Goal: Task Accomplishment & Management: Use online tool/utility

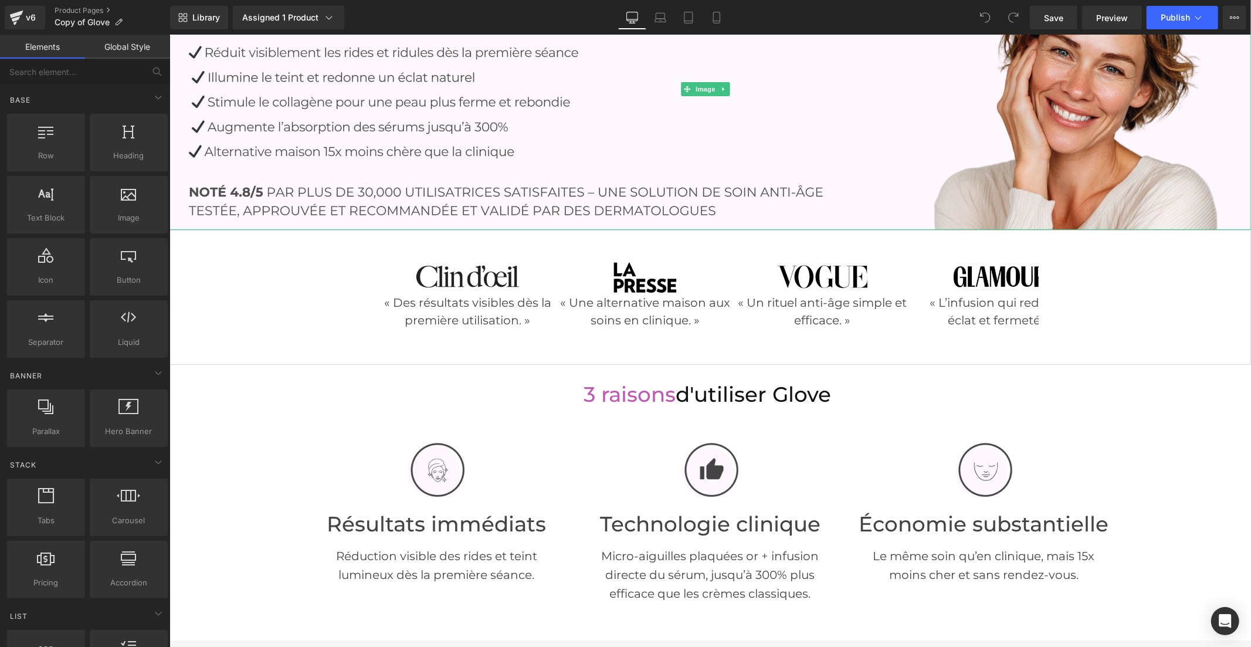
scroll to position [260, 0]
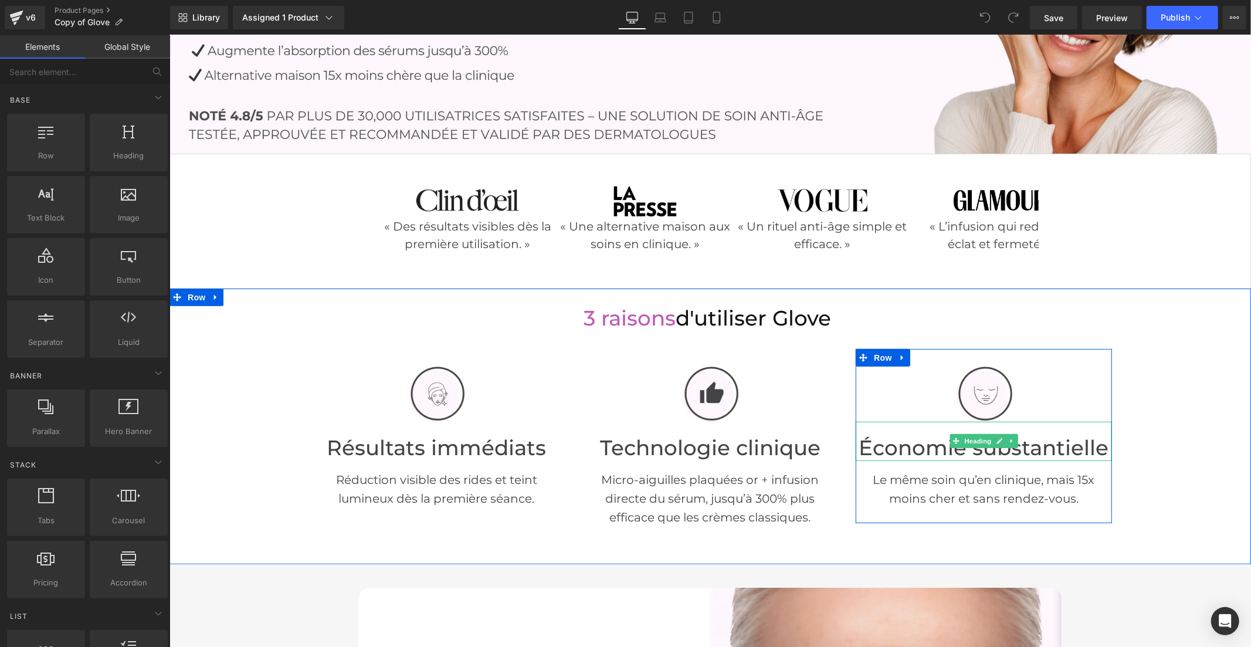
drag, startPoint x: 926, startPoint y: 431, endPoint x: 1065, endPoint y: 428, distance: 139.7
click at [926, 435] on font "Économie substantielle" at bounding box center [984, 447] width 250 height 25
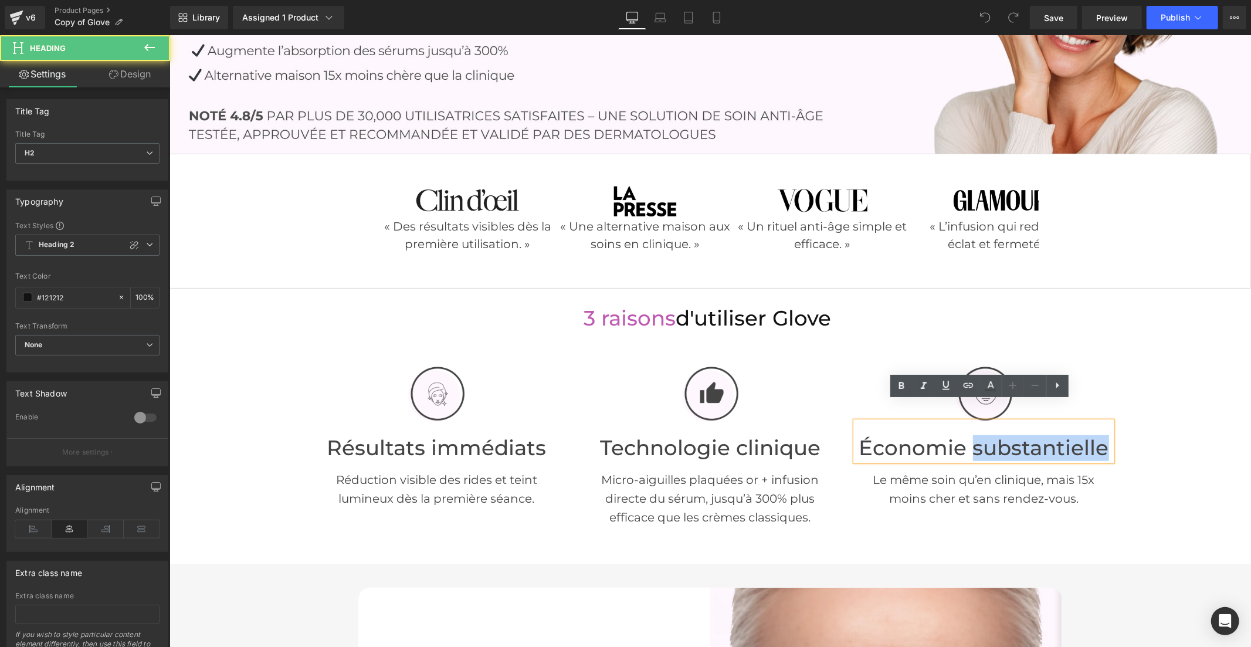
drag, startPoint x: 970, startPoint y: 429, endPoint x: 1099, endPoint y: 429, distance: 129.7
click at [1099, 435] on font "Économie substantielle" at bounding box center [984, 447] width 250 height 25
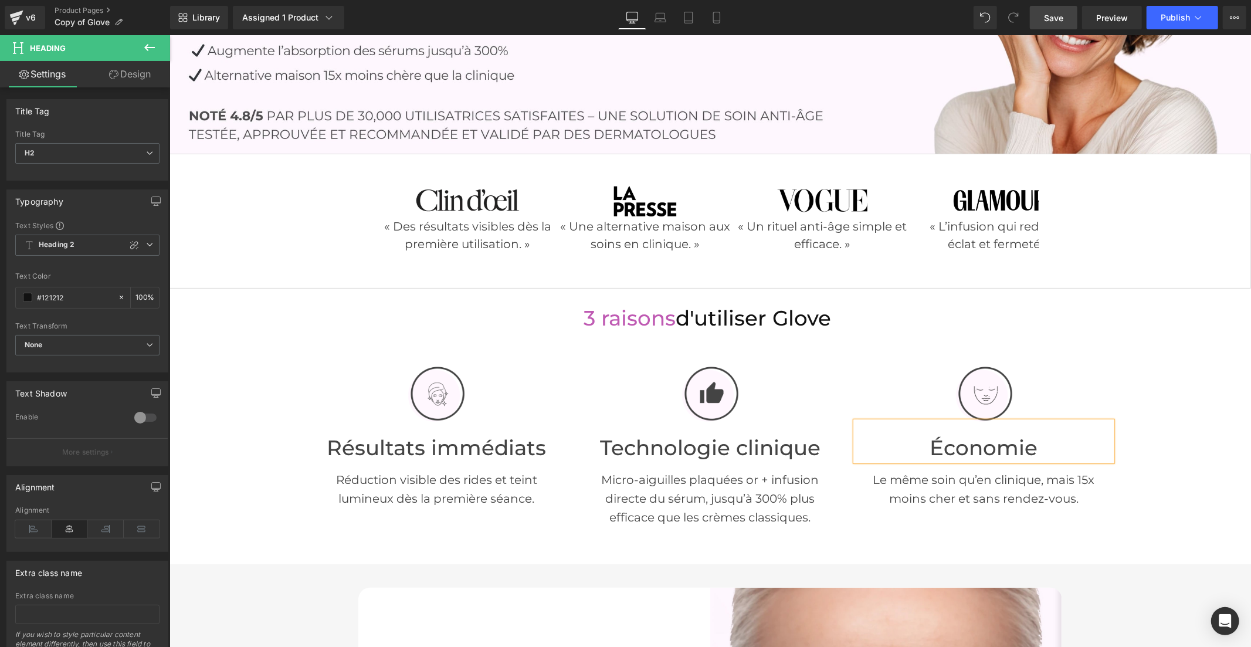
click at [1046, 15] on span "Save" at bounding box center [1053, 18] width 19 height 12
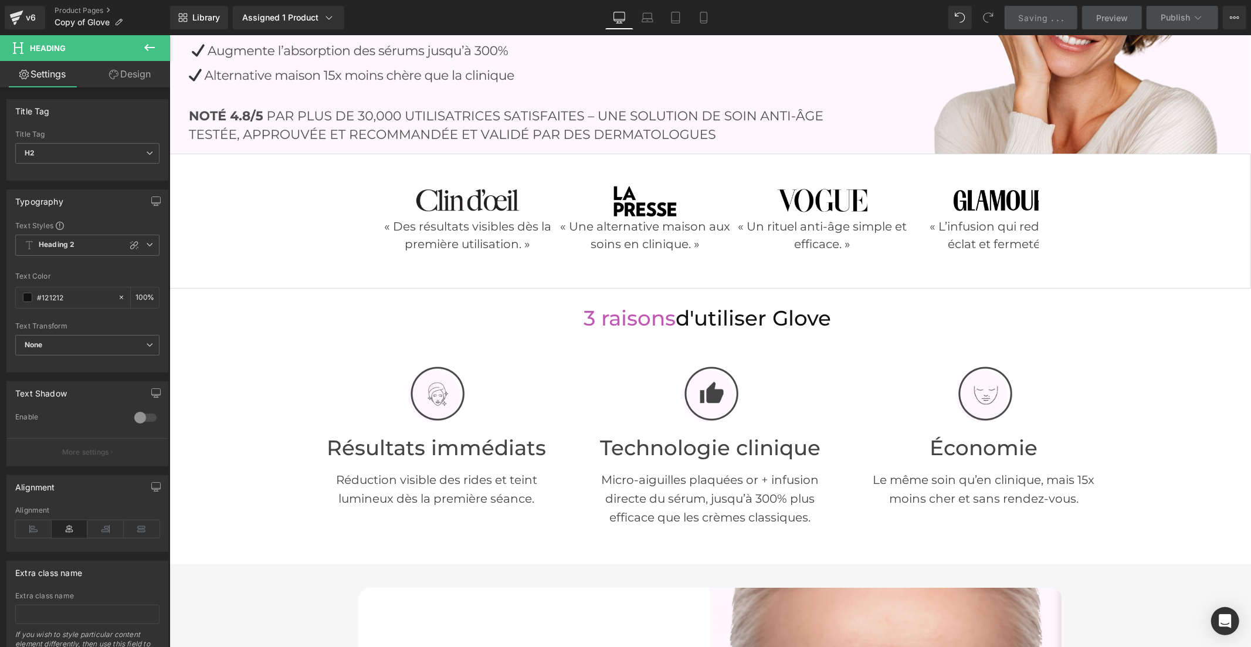
click at [992, 424] on div "Économie Heading" at bounding box center [983, 440] width 256 height 39
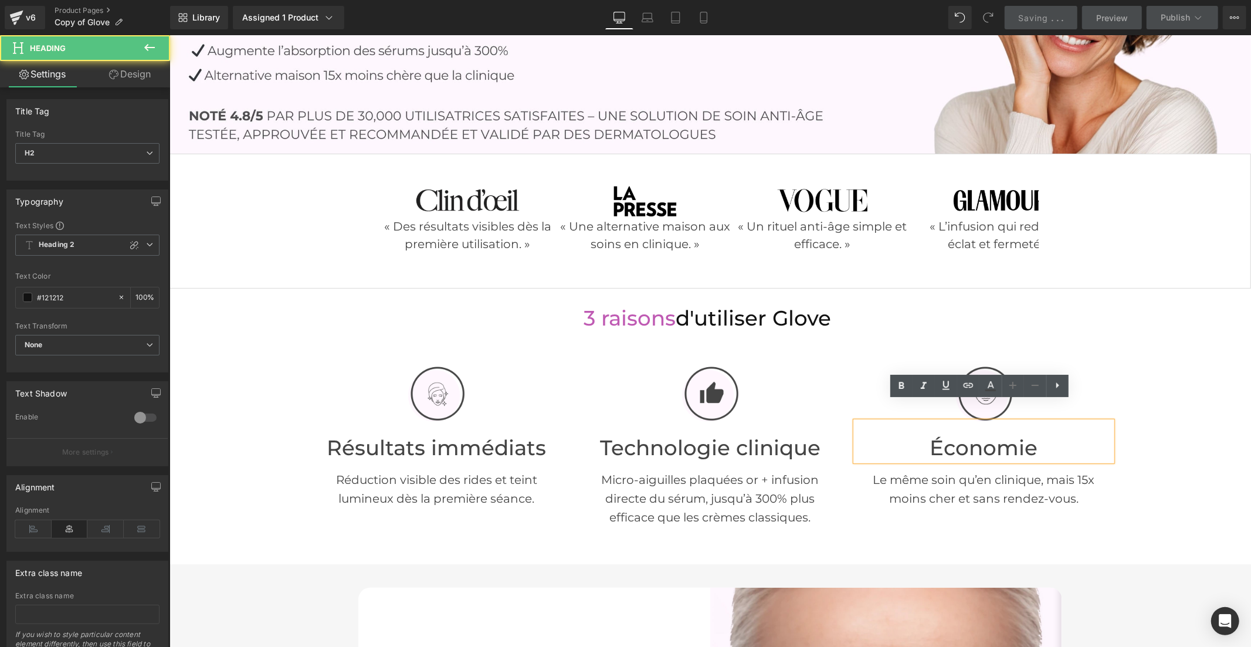
click at [1034, 435] on font "Économie" at bounding box center [984, 447] width 108 height 25
click at [1028, 435] on font "Économie" at bounding box center [984, 447] width 108 height 25
click at [1011, 435] on font "Économie" at bounding box center [984, 447] width 108 height 25
click at [1027, 435] on font "Économie" at bounding box center [984, 447] width 108 height 25
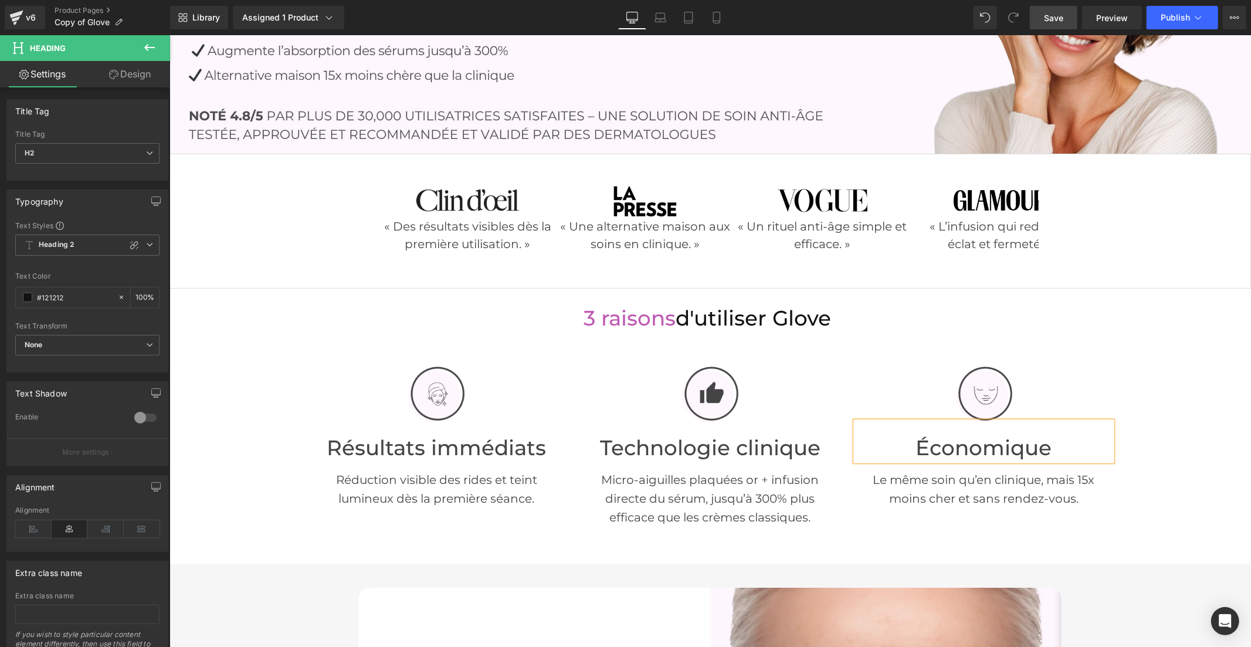
click at [1035, 20] on link "Save" at bounding box center [1054, 17] width 48 height 23
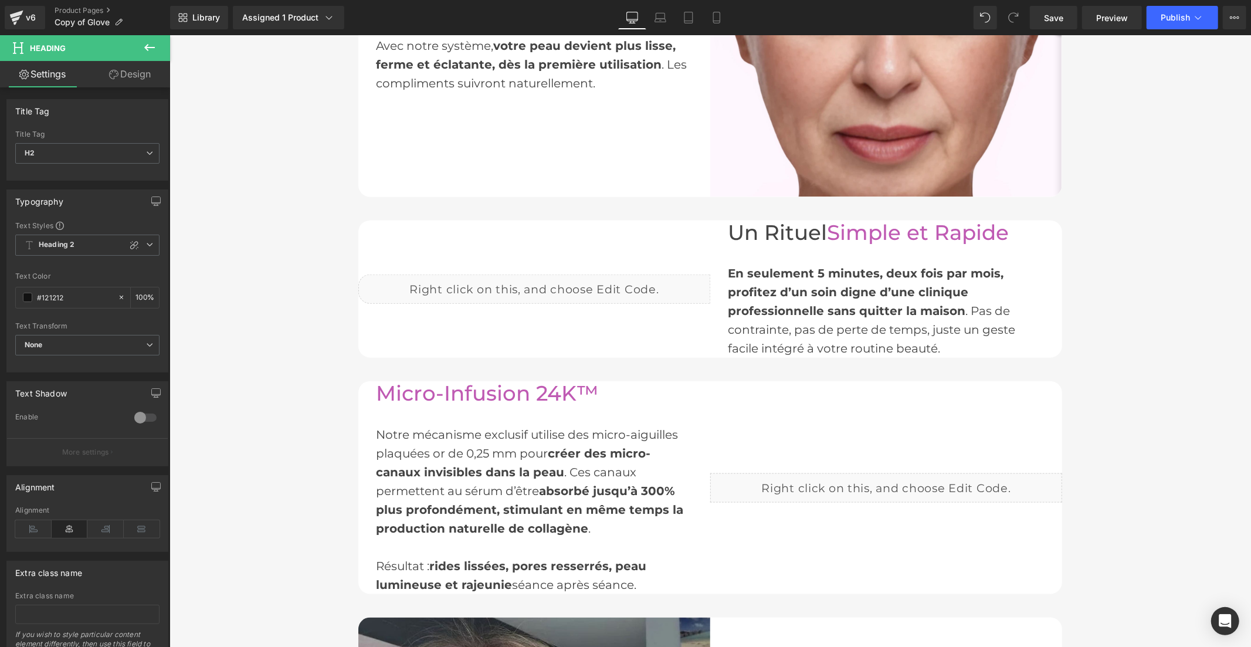
scroll to position [1043, 0]
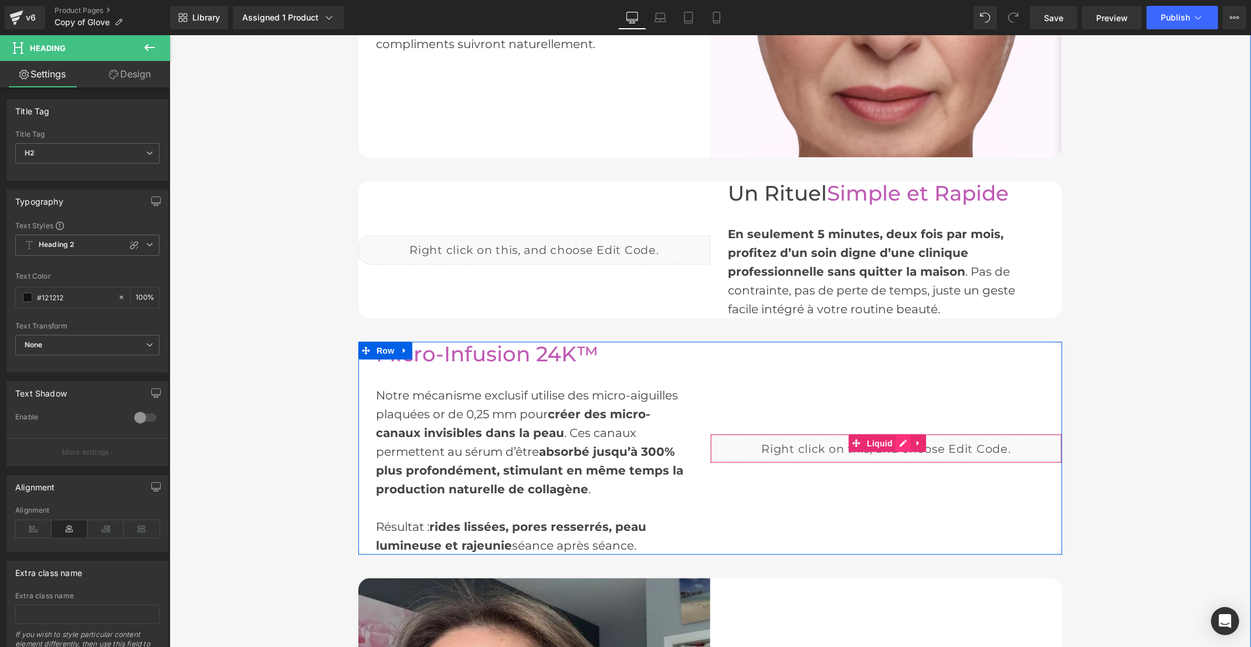
click at [899, 434] on div "Liquid" at bounding box center [886, 448] width 352 height 29
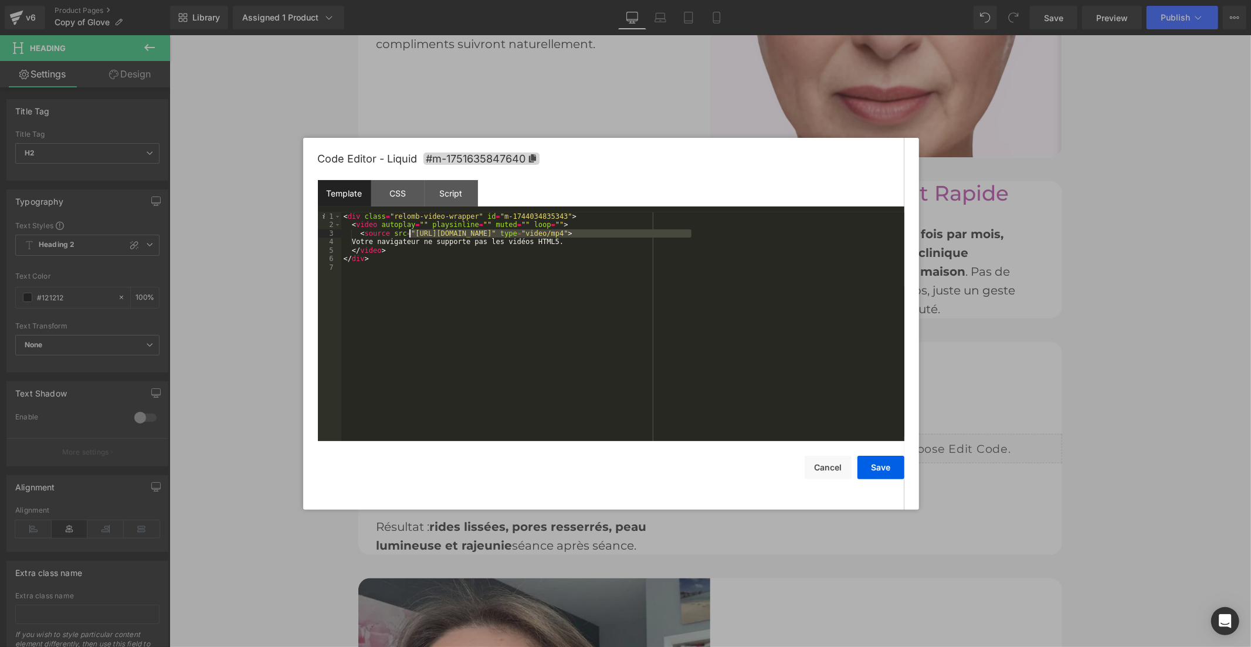
drag, startPoint x: 691, startPoint y: 232, endPoint x: 409, endPoint y: 232, distance: 282.2
click at [409, 232] on div "< div class = "relomb-video-wrapper" id = "m-1744034835343" > < video autoplay …" at bounding box center [622, 335] width 563 height 246
click at [891, 473] on button "Save" at bounding box center [881, 467] width 47 height 23
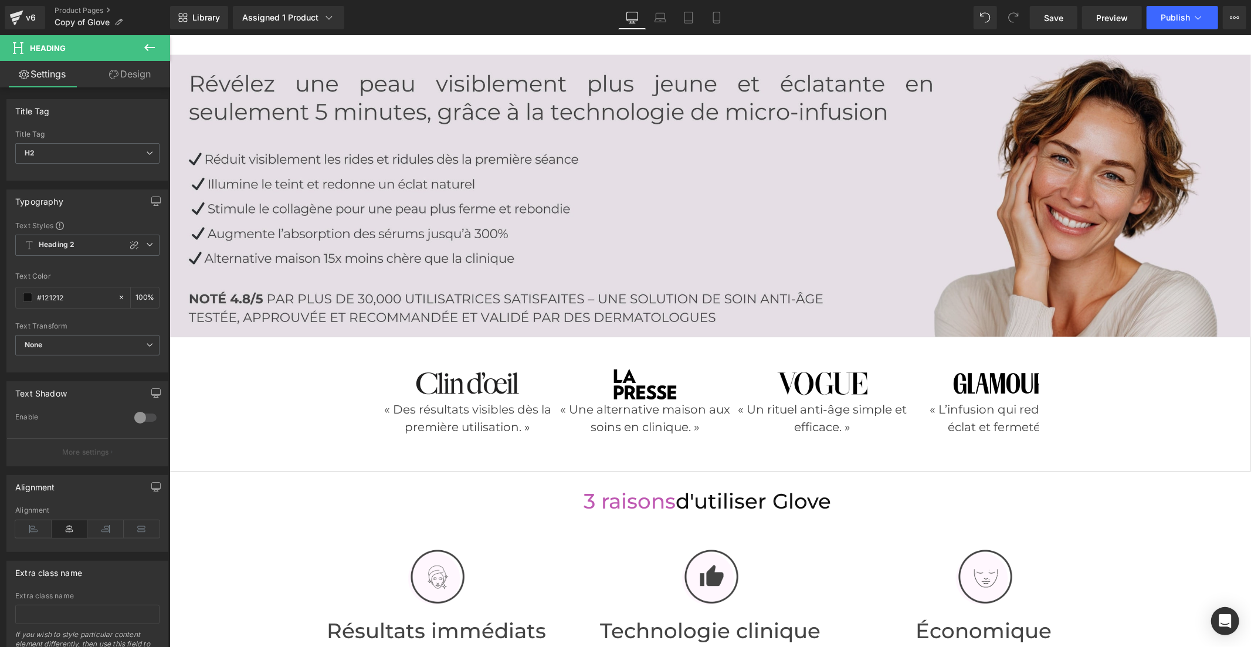
scroll to position [0, 0]
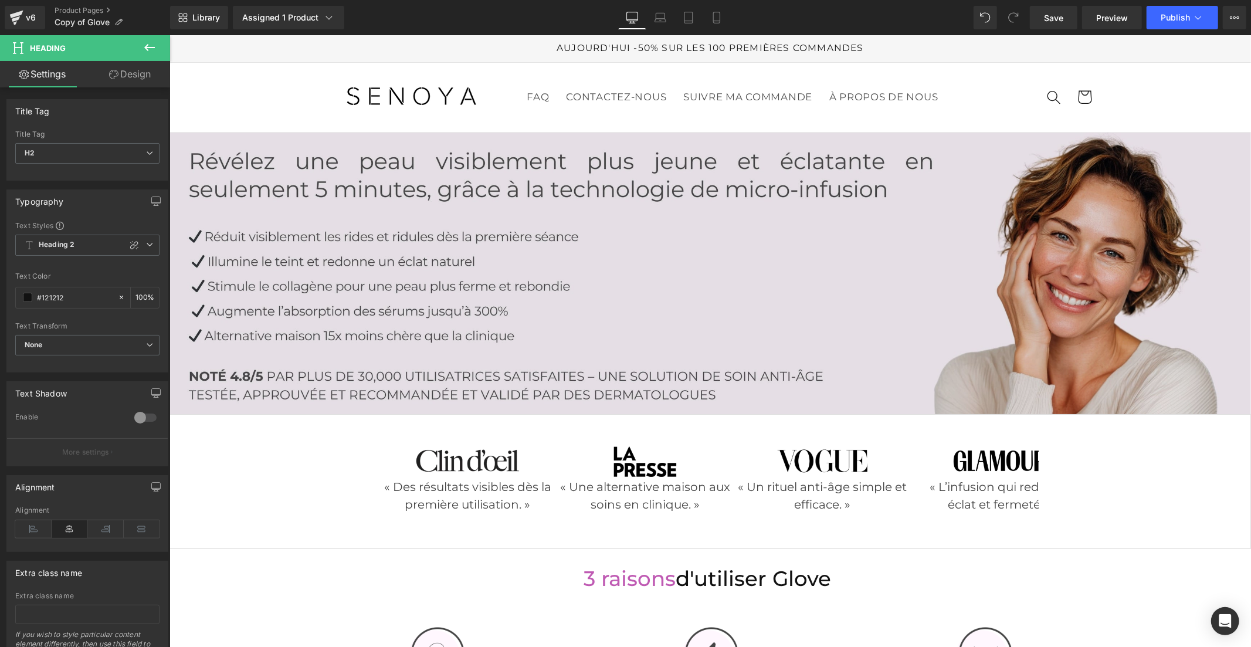
click at [597, 255] on img at bounding box center [710, 273] width 1082 height 282
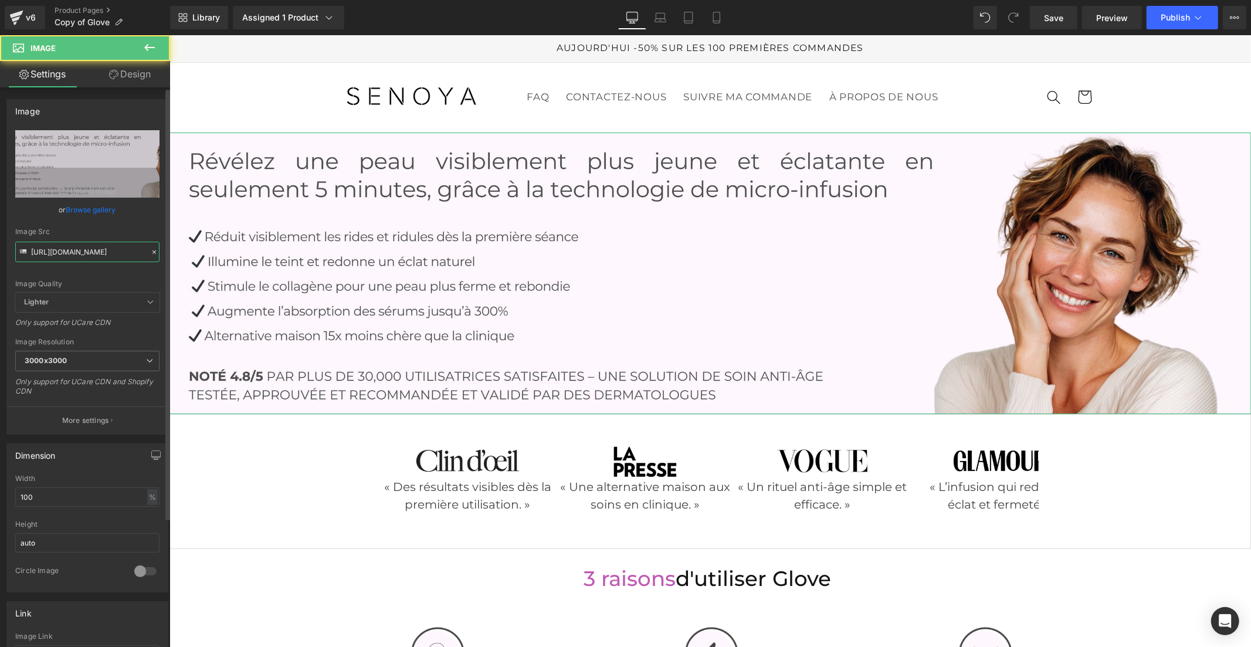
click at [85, 260] on input "[URL][DOMAIN_NAME]" at bounding box center [87, 252] width 144 height 21
type input "[URL][DOMAIN_NAME]"
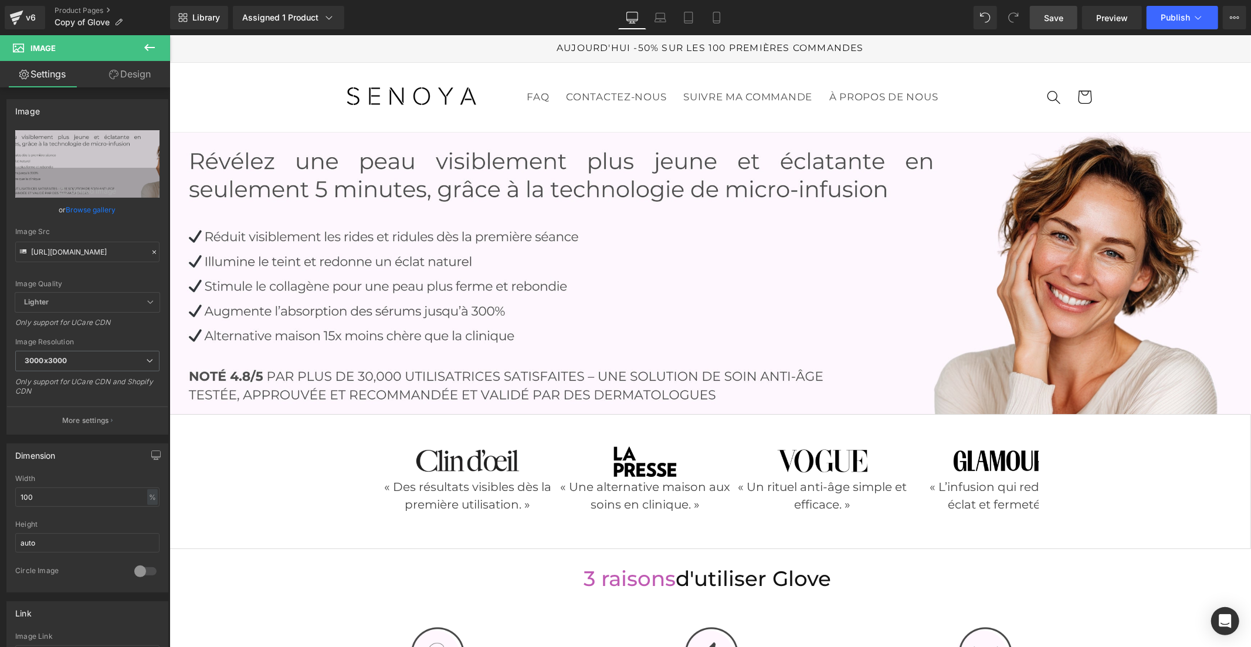
click at [1053, 18] on span "Save" at bounding box center [1053, 18] width 19 height 12
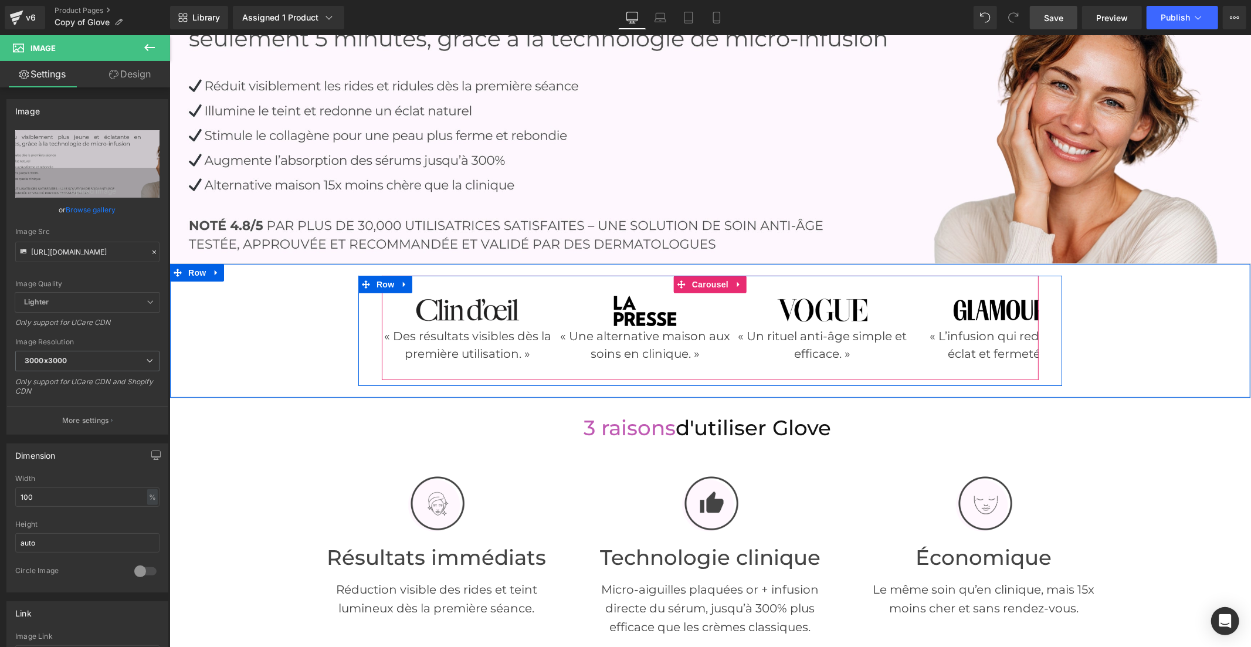
scroll to position [391, 0]
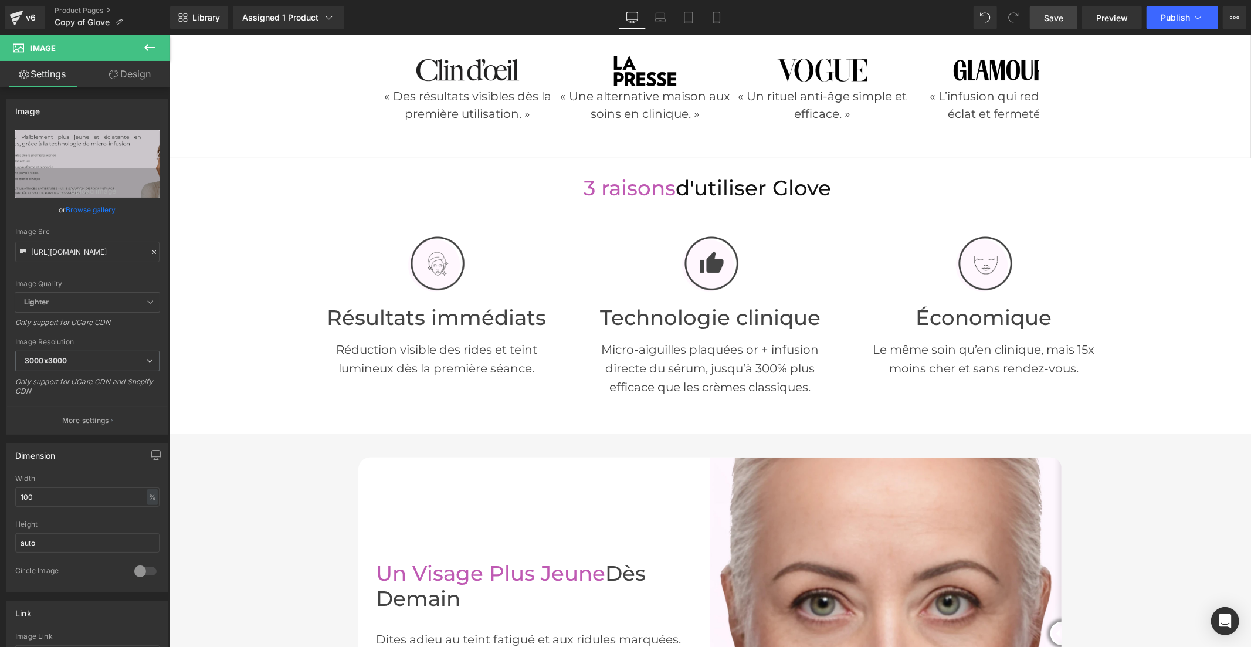
click at [866, 515] on img at bounding box center [886, 633] width 352 height 352
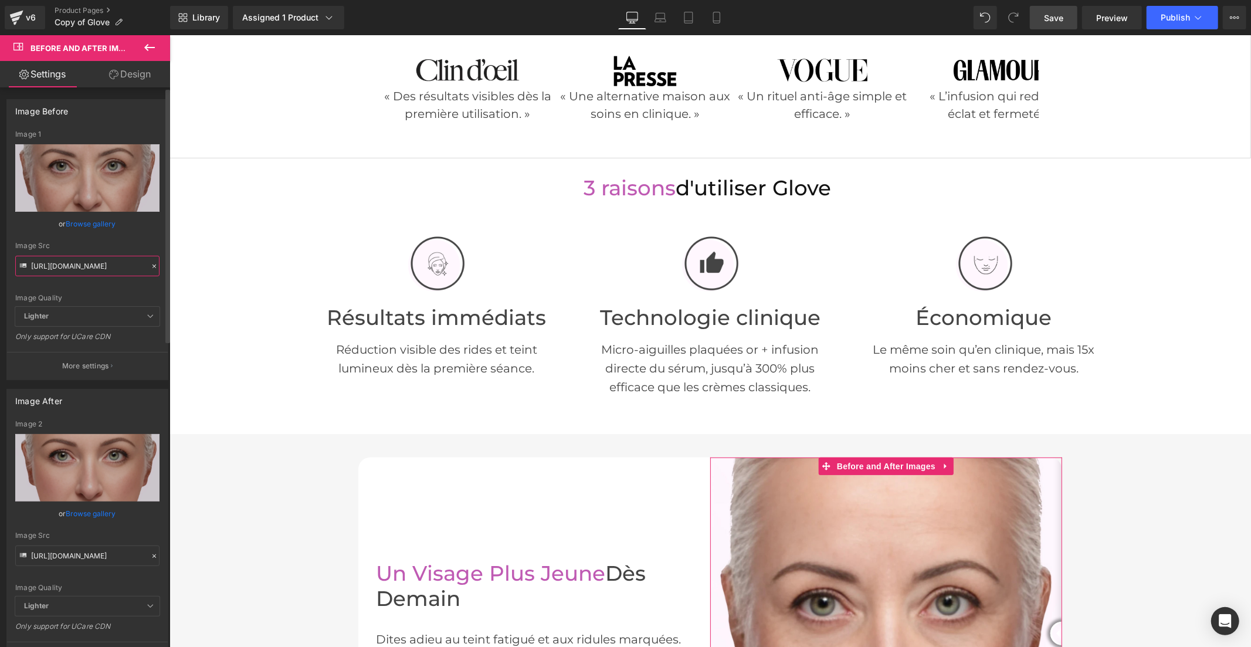
click at [69, 260] on input "[URL][DOMAIN_NAME]" at bounding box center [87, 266] width 144 height 21
paste input "791/7522/1578/files/2_3f2a153f-572d-4eca-a5c5-1d4acc5fc83d.jpg?v=1723017992"
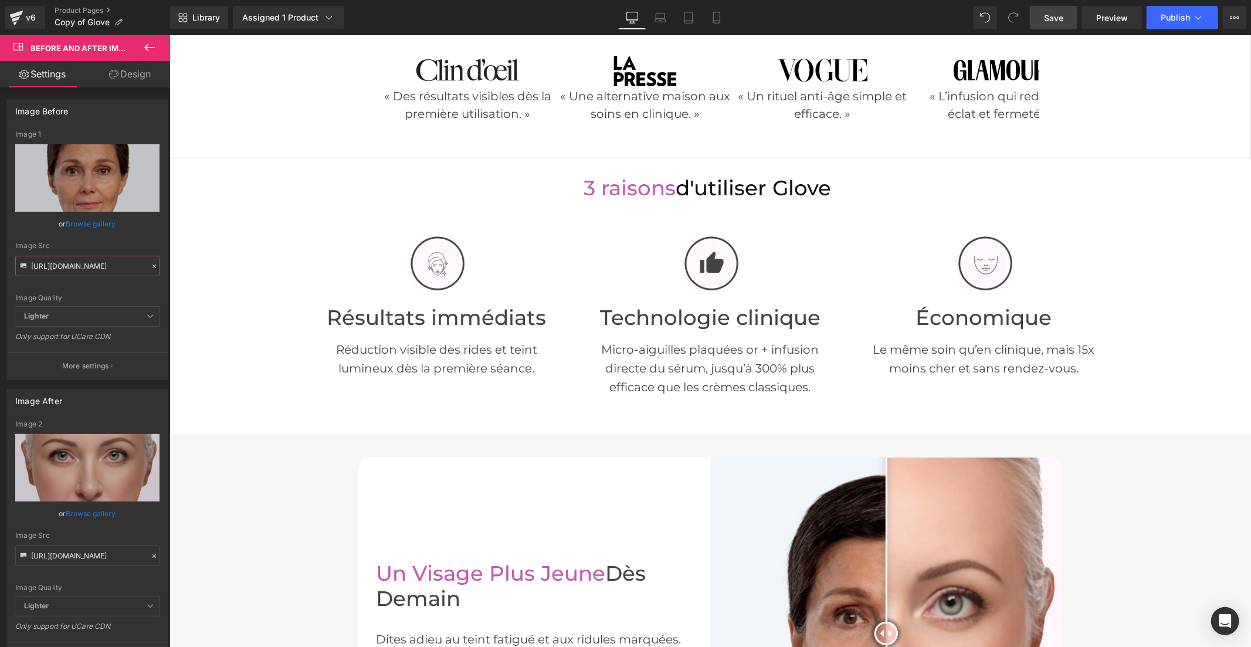
type input "[URL][DOMAIN_NAME]"
click at [109, 559] on input "[URL][DOMAIN_NAME]" at bounding box center [87, 556] width 144 height 21
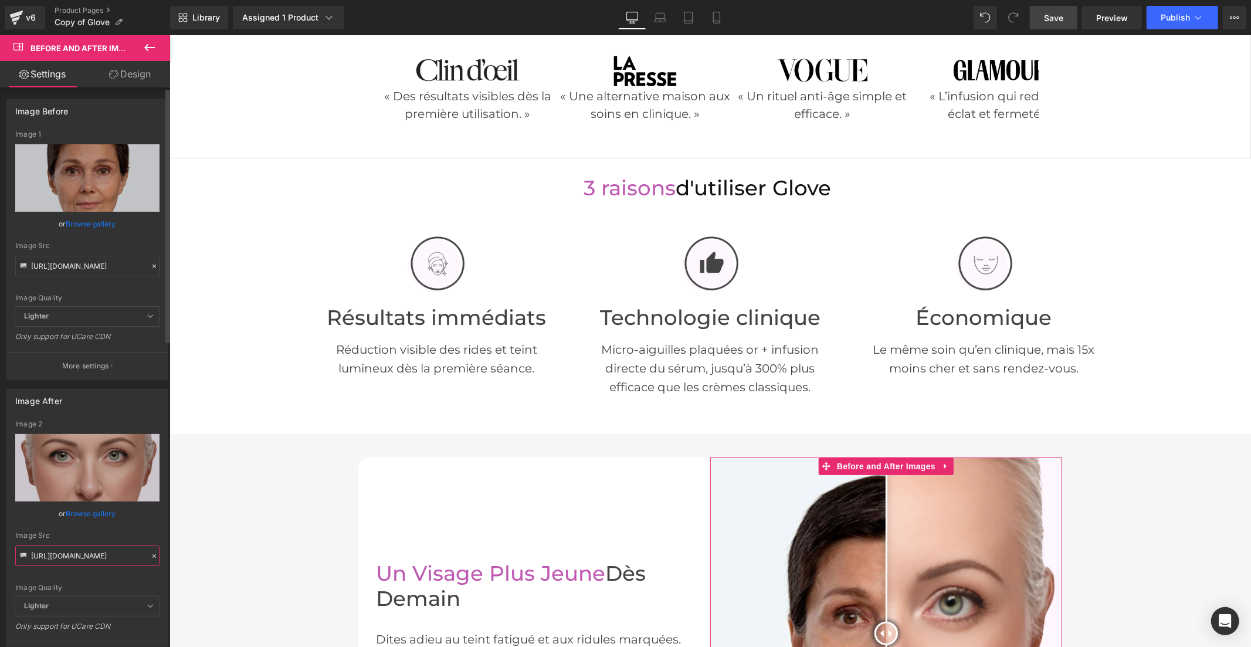
paste input "791/7522/1578/files/1_fa300c2b-d749-4183-89d3-0a5feb86e601.jpg?v=1723017990"
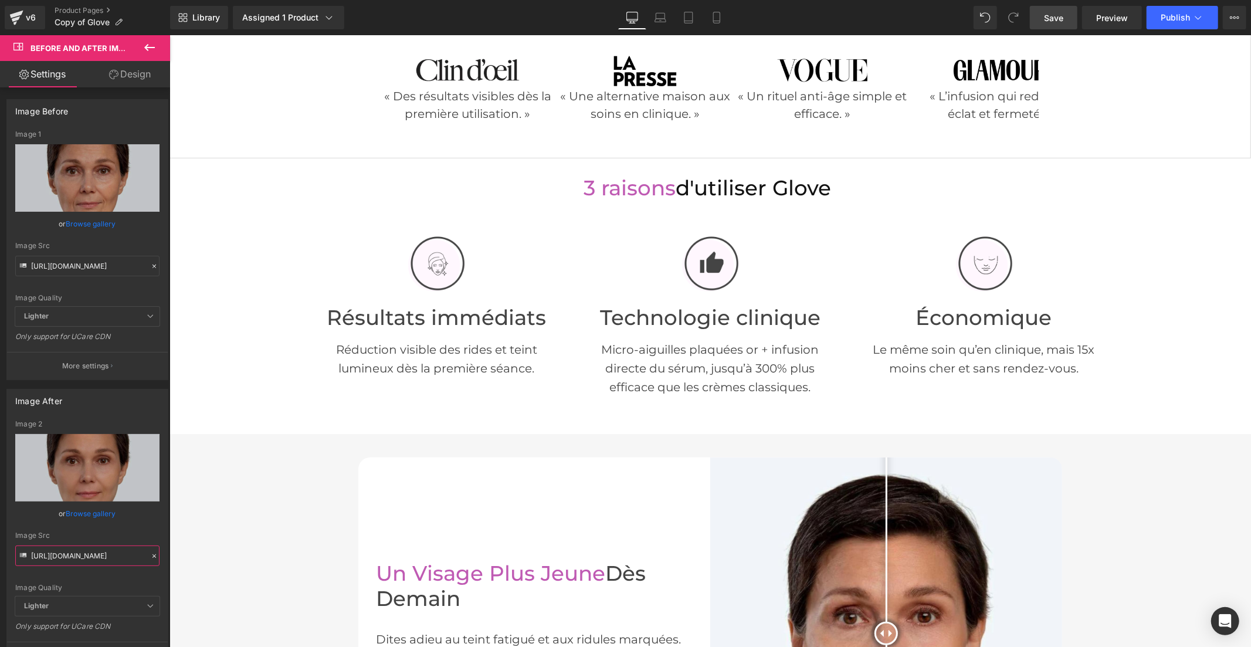
type input "[URL][DOMAIN_NAME]"
click at [1051, 12] on span "Save" at bounding box center [1053, 18] width 19 height 12
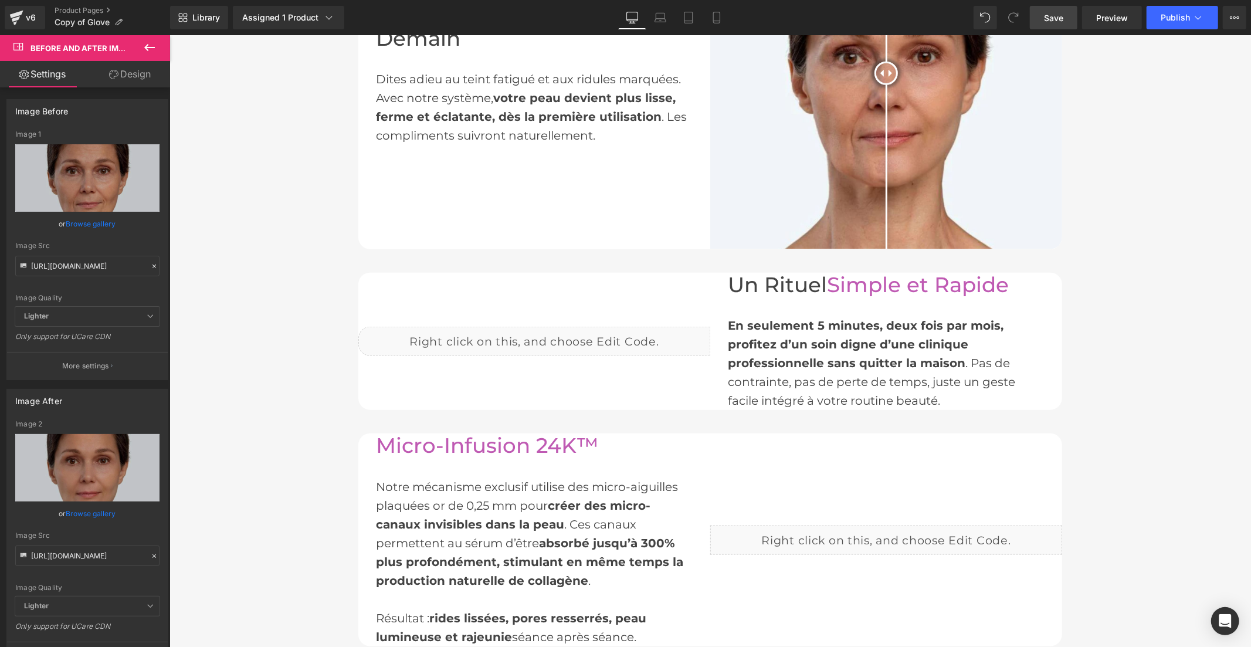
scroll to position [977, 0]
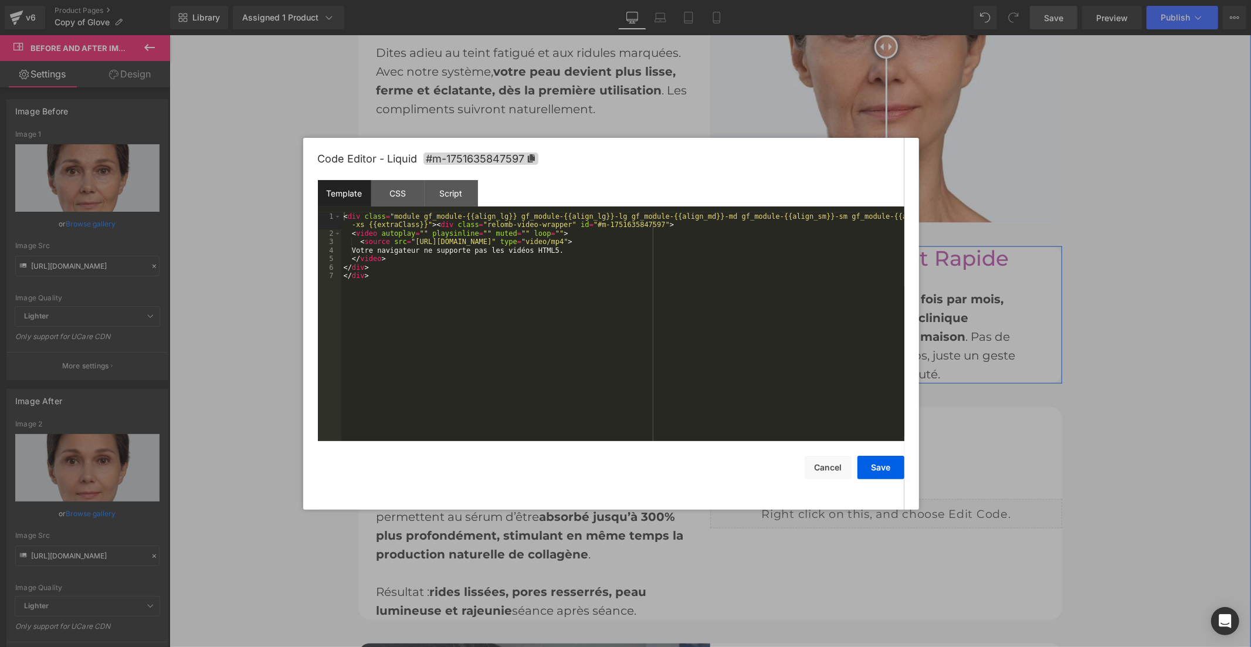
click at [542, 300] on div "Liquid" at bounding box center [534, 314] width 352 height 29
drag, startPoint x: 691, startPoint y: 241, endPoint x: 408, endPoint y: 245, distance: 282.2
click at [408, 245] on div "< div class = "module gf_module-{{align_lg}} gf_module-{{align_lg}}-lg gf_modul…" at bounding box center [622, 339] width 563 height 254
click at [865, 466] on button "Save" at bounding box center [881, 467] width 47 height 23
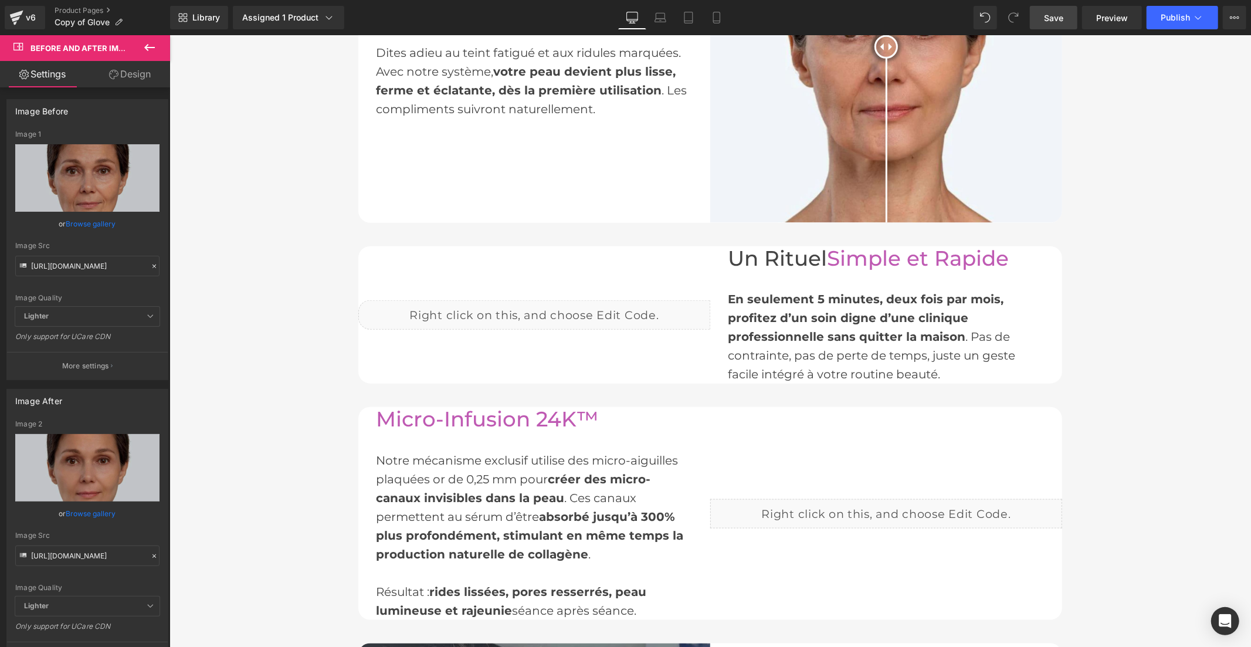
click at [1054, 13] on span "Save" at bounding box center [1053, 18] width 19 height 12
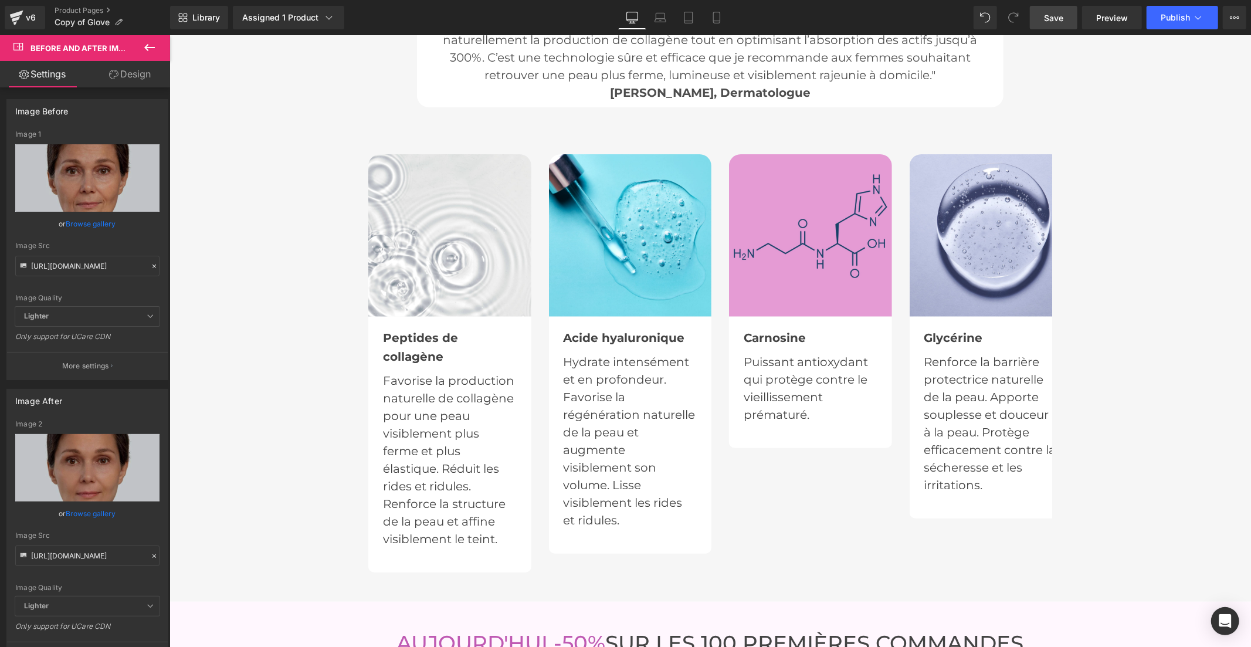
scroll to position [4107, 0]
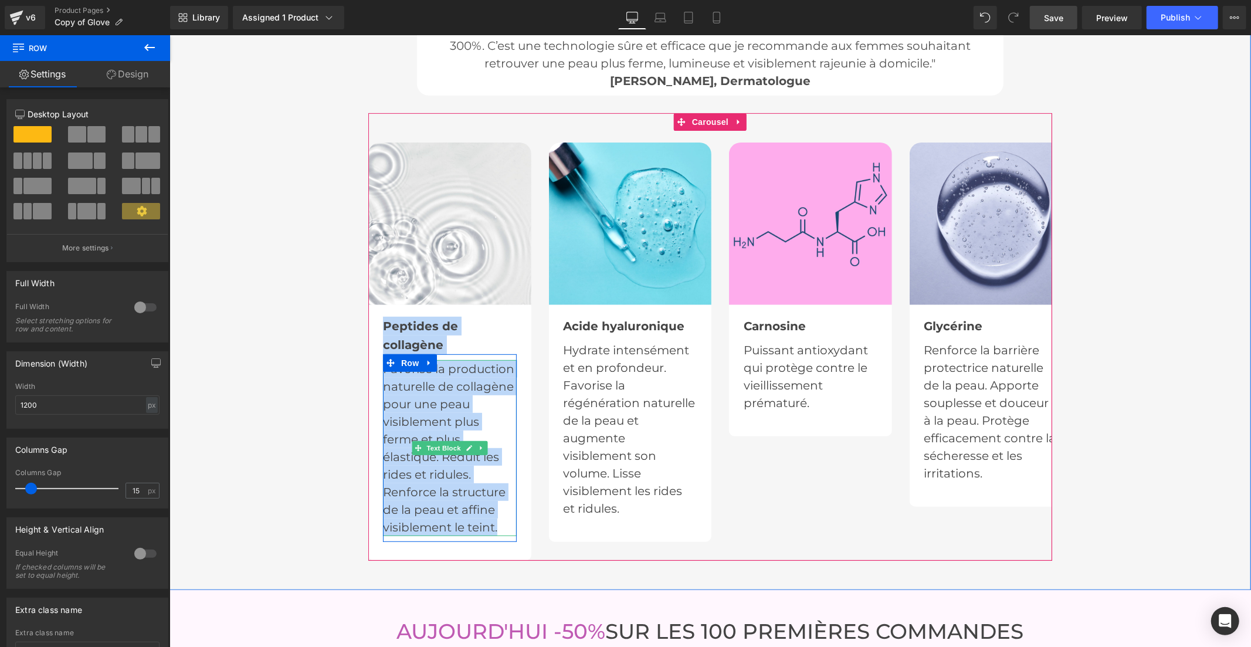
drag, startPoint x: 374, startPoint y: 305, endPoint x: 495, endPoint y: 506, distance: 234.5
click at [495, 506] on div "Peptides de collagène Text Block Favorise la production naturelle de collagène …" at bounding box center [449, 422] width 151 height 237
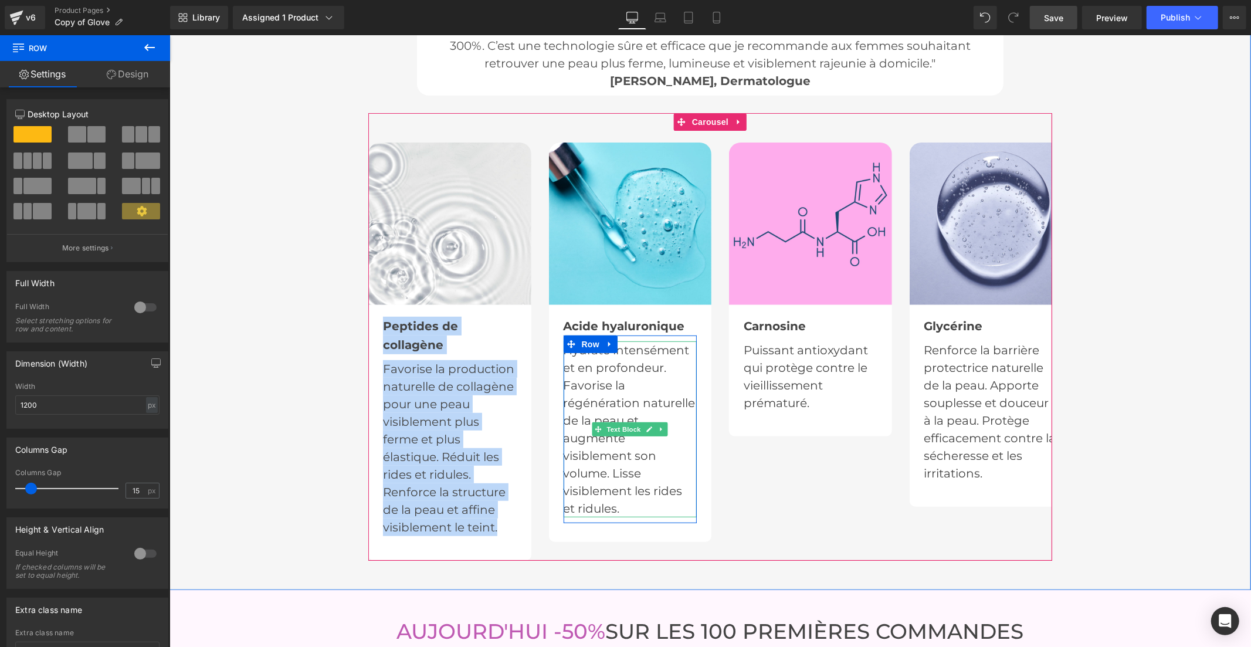
click at [641, 485] on p "Hydrate intensément et en profondeur. Favorise la régénération naturelle de la …" at bounding box center [630, 429] width 134 height 176
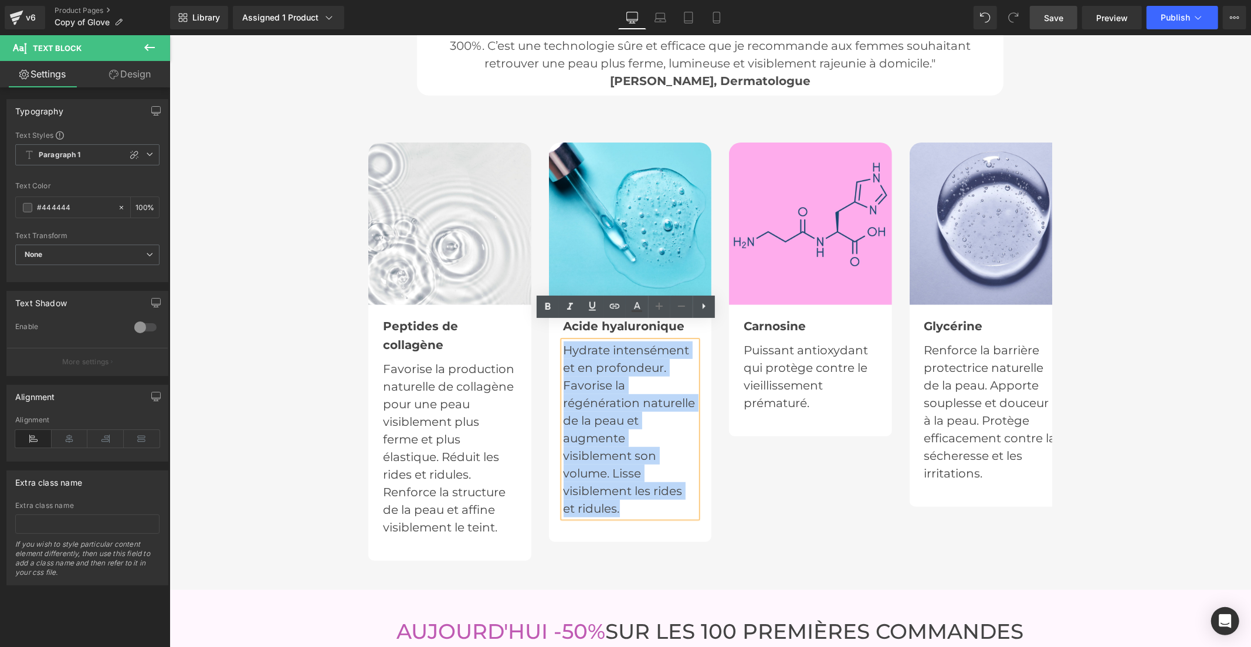
drag, startPoint x: 632, startPoint y: 490, endPoint x: 545, endPoint y: 330, distance: 181.7
click at [549, 330] on div "Acide hyaluronique Text Block Hydrate intensément et en profondeur. Favorise la…" at bounding box center [630, 422] width 163 height 237
click at [719, 461] on div "Image Peptides de collagène Text Block Favorise la production naturelle de coll…" at bounding box center [729, 351] width 722 height 419
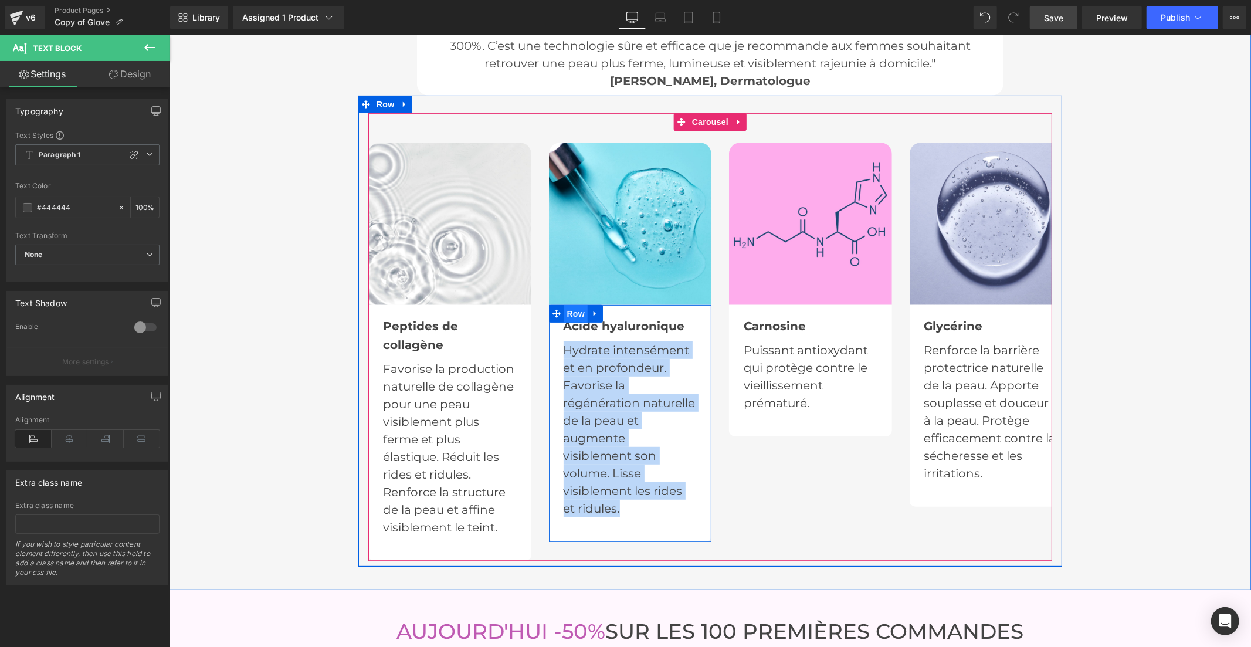
drag, startPoint x: 586, startPoint y: 431, endPoint x: 561, endPoint y: 302, distance: 131.9
click at [561, 304] on div "Acide hyaluronique Text Block Hydrate intensément et en profondeur. Favorise la…" at bounding box center [630, 422] width 163 height 237
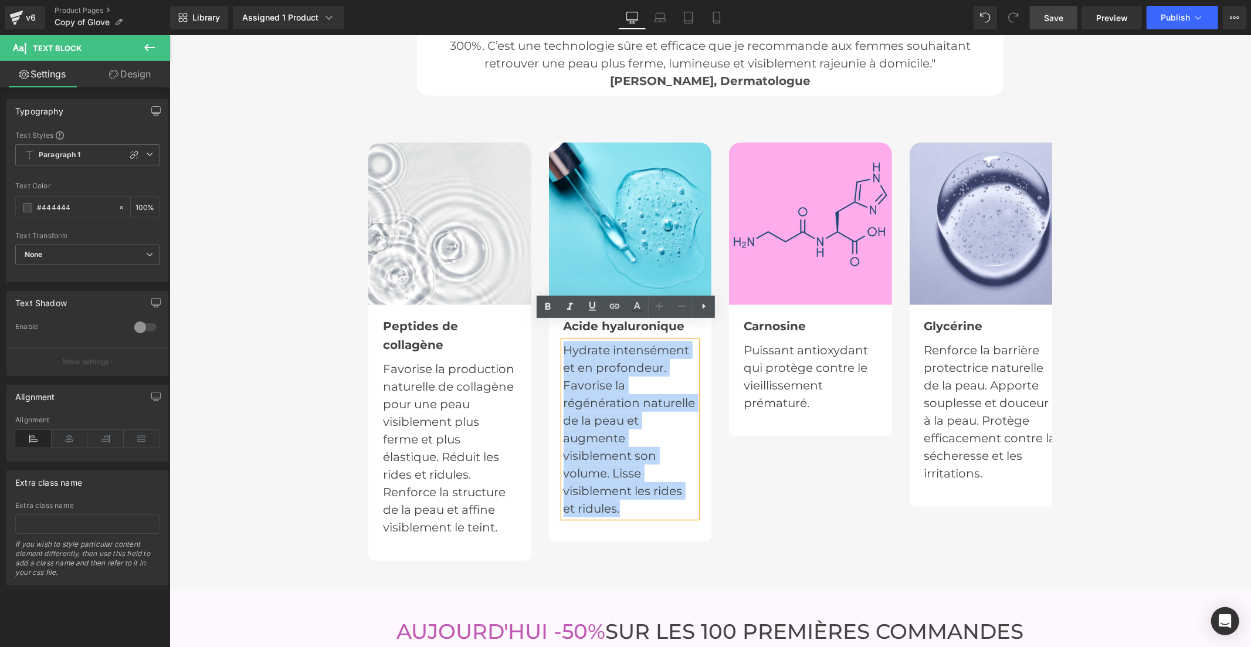
click at [789, 464] on div "Image Peptides de collagène Text Block Favorise la production naturelle de coll…" at bounding box center [729, 351] width 722 height 419
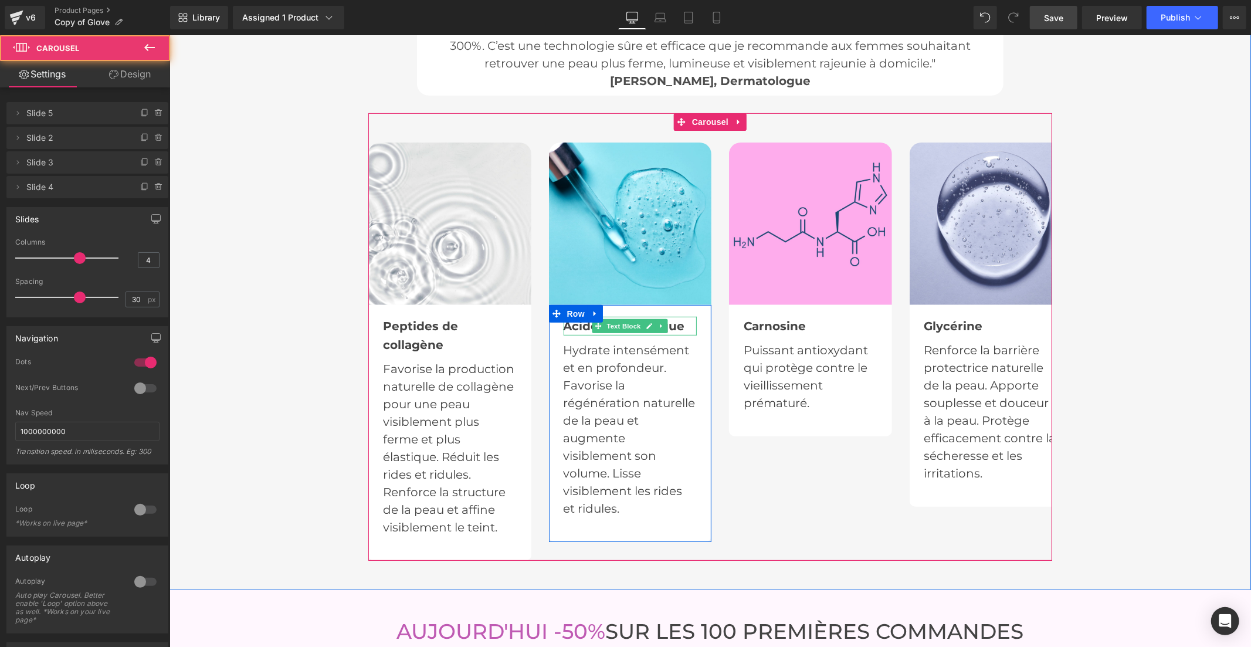
click at [595, 322] on icon at bounding box center [598, 325] width 6 height 6
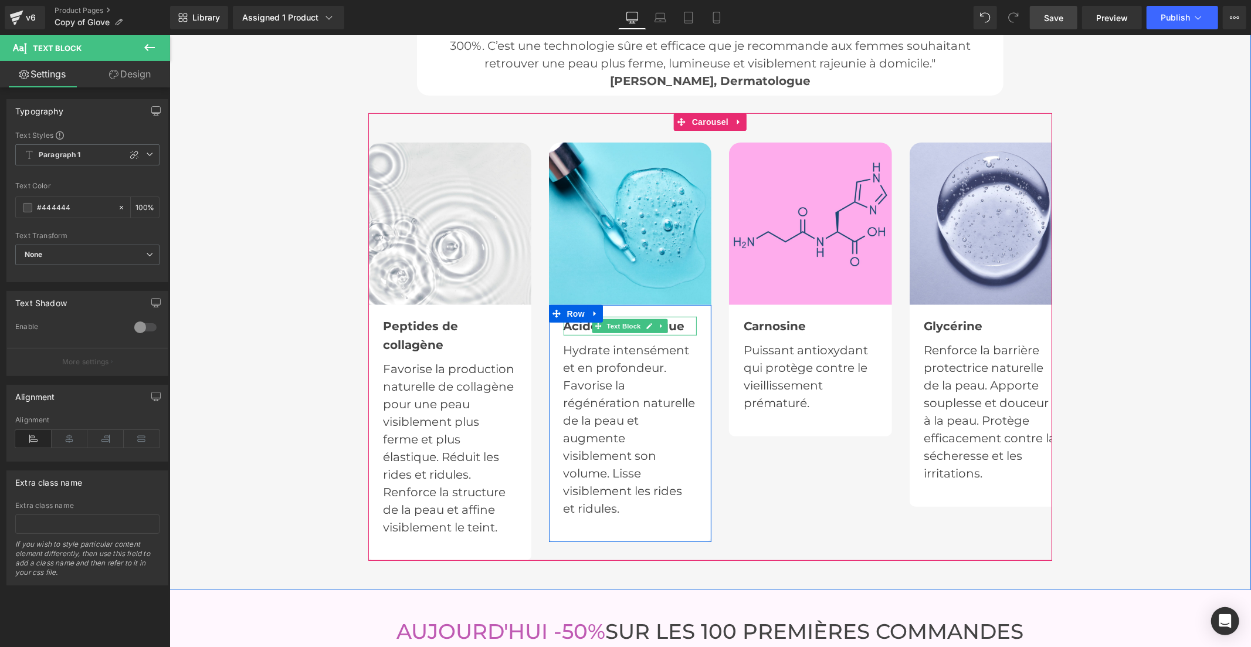
click at [578, 319] on b "Acide hyaluronique" at bounding box center [623, 326] width 121 height 14
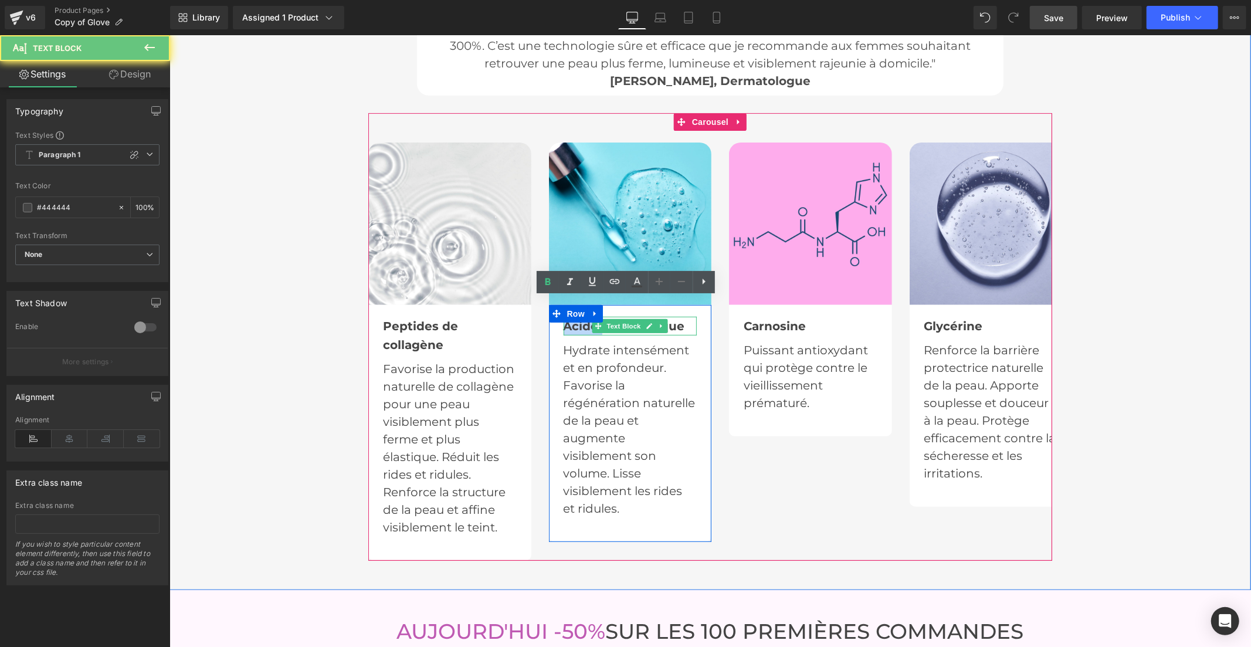
click at [578, 319] on b "Acide hyaluronique" at bounding box center [623, 326] width 121 height 14
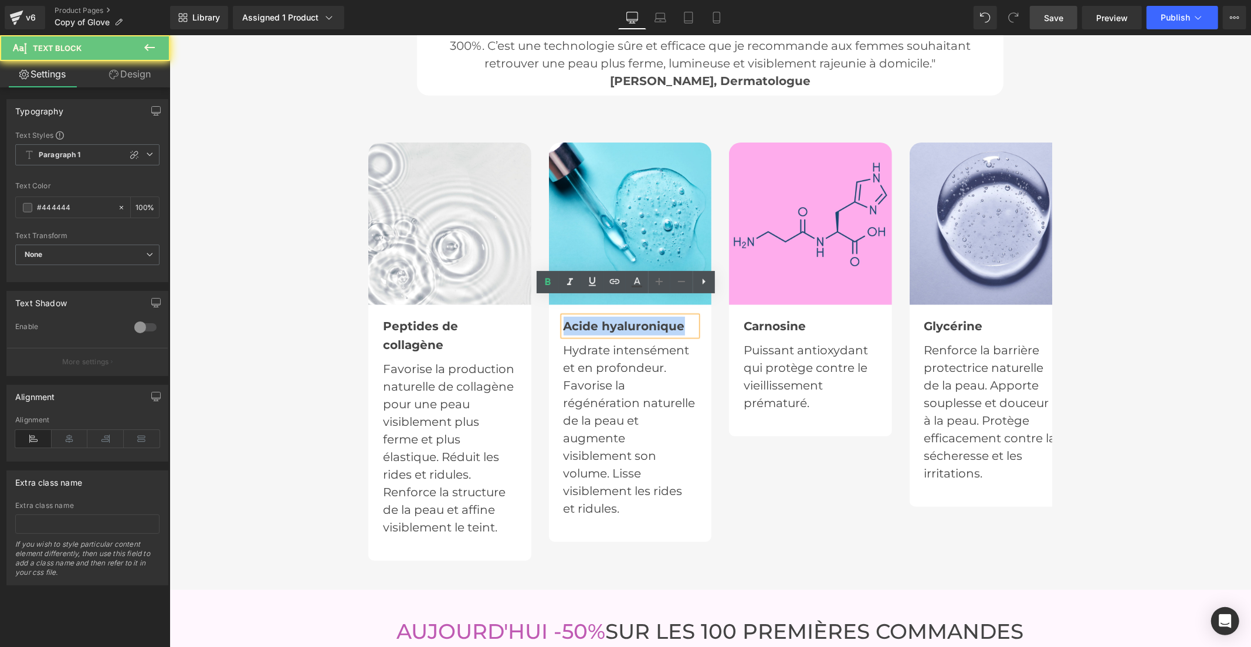
click at [578, 319] on b "Acide hyaluronique" at bounding box center [623, 326] width 121 height 14
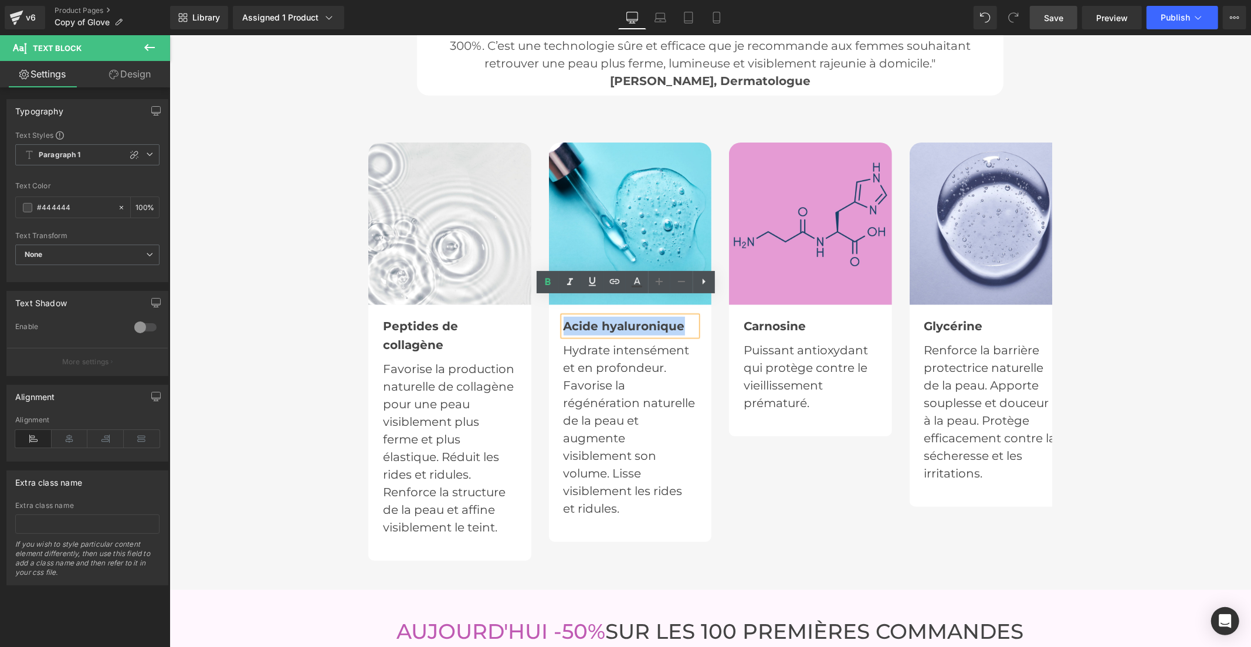
copy b "Acide hyaluronique"
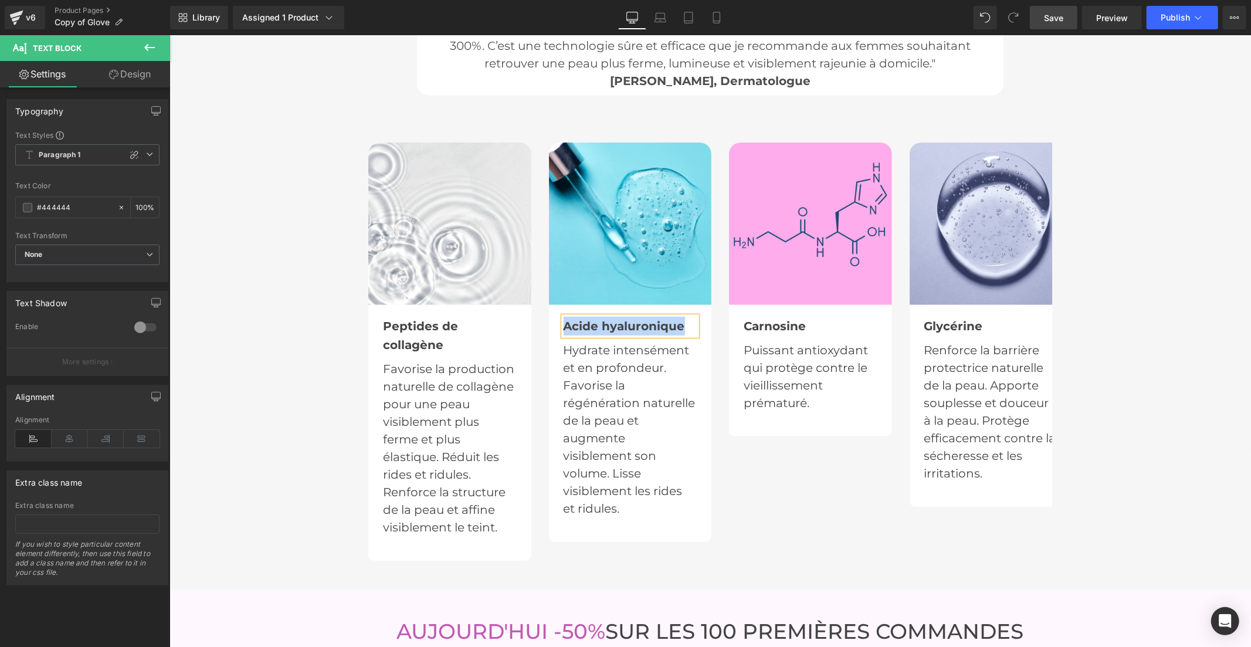
click at [169, 35] on div at bounding box center [169, 35] width 0 height 0
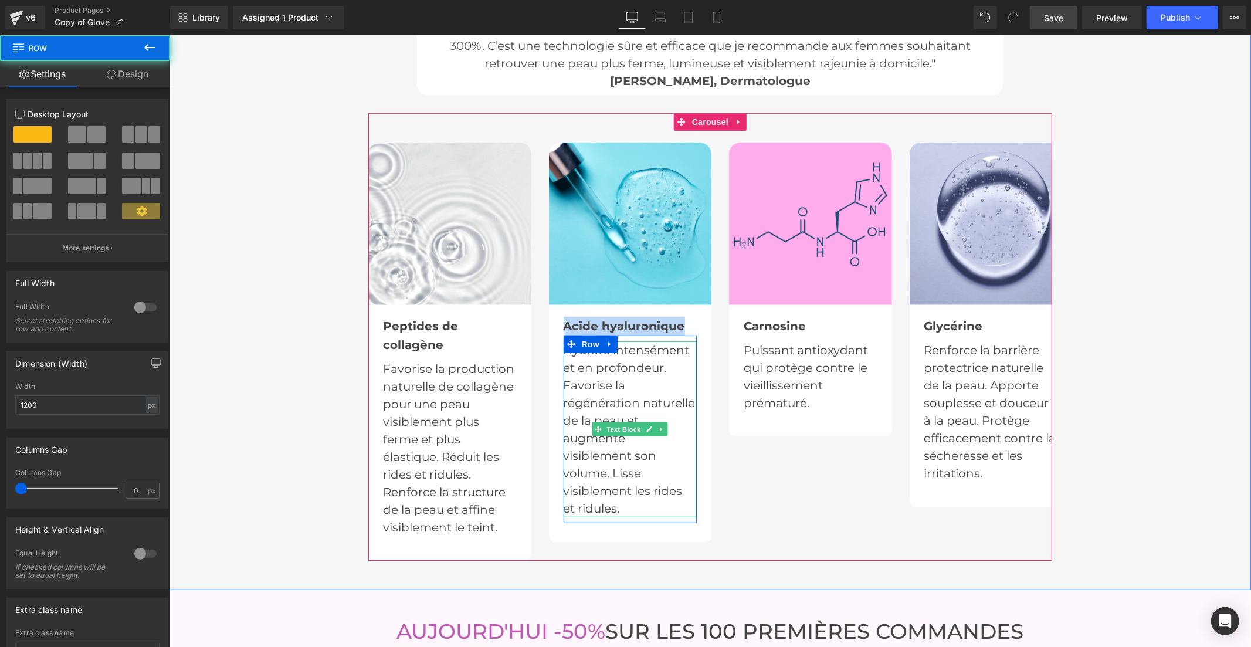
click at [574, 391] on p "Hydrate intensément et en profondeur. Favorise la régénération naturelle de la …" at bounding box center [630, 429] width 134 height 176
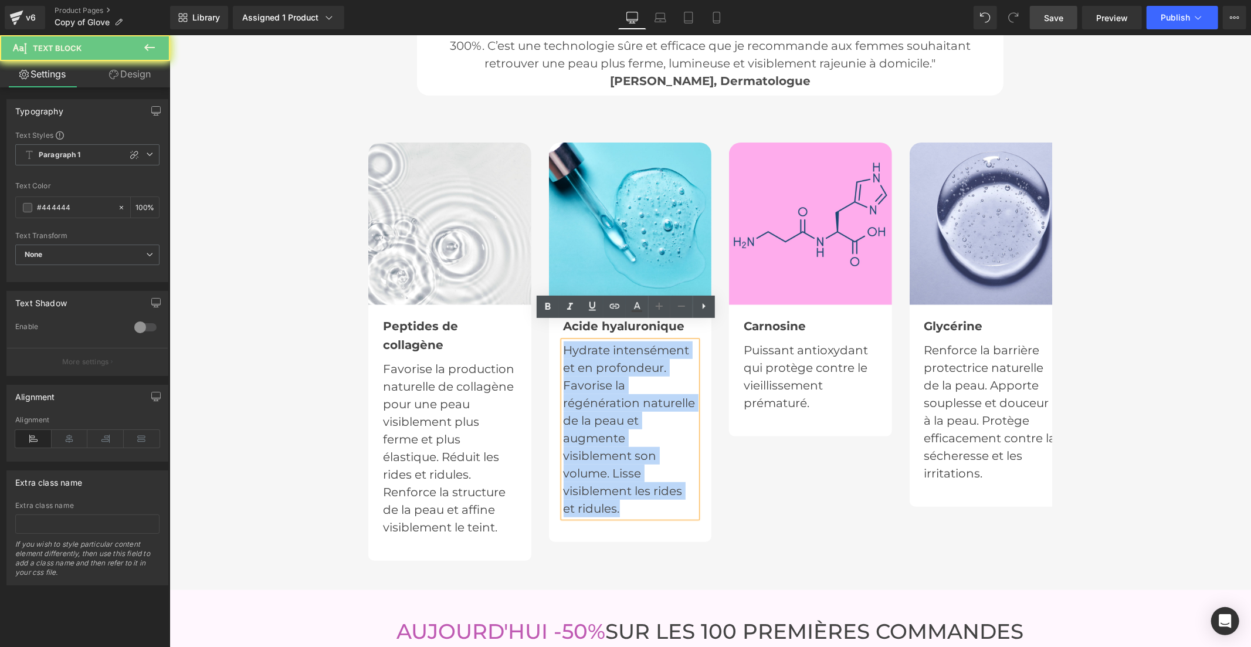
click at [574, 391] on p "Hydrate intensément et en profondeur. Favorise la régénération naturelle de la …" at bounding box center [630, 429] width 134 height 176
copy p "Hydrate intensément et en profondeur. Favorise la régénération naturelle de la …"
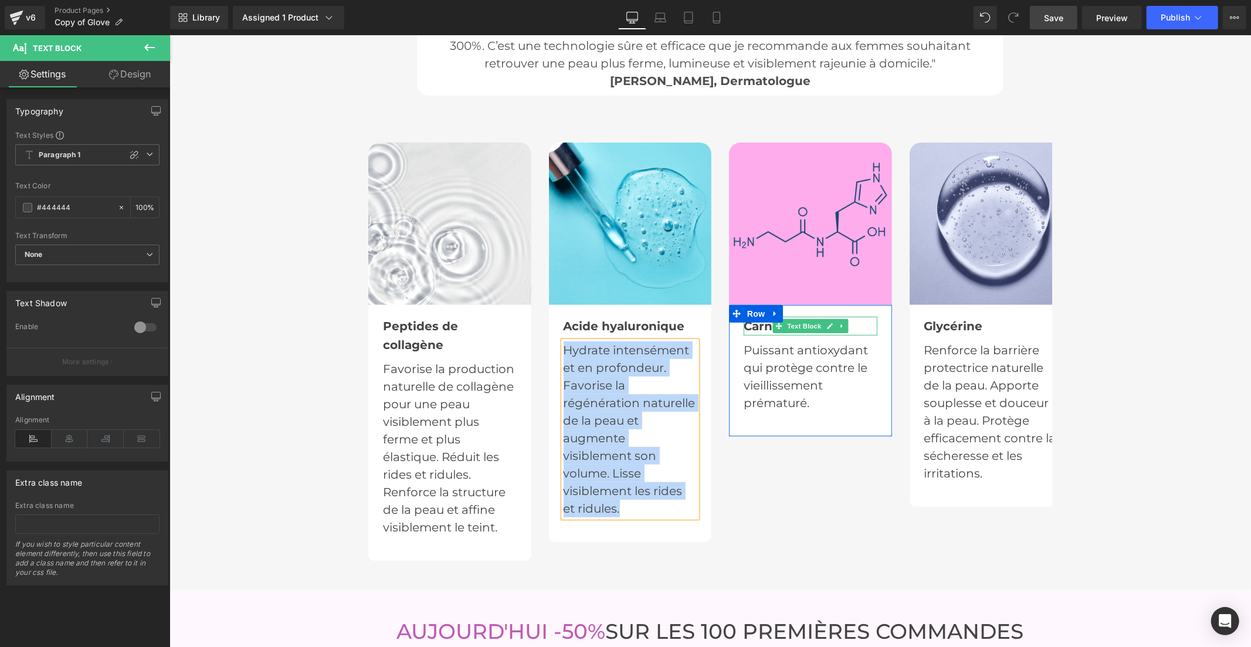
click at [760, 319] on b "Carnosine" at bounding box center [774, 326] width 62 height 14
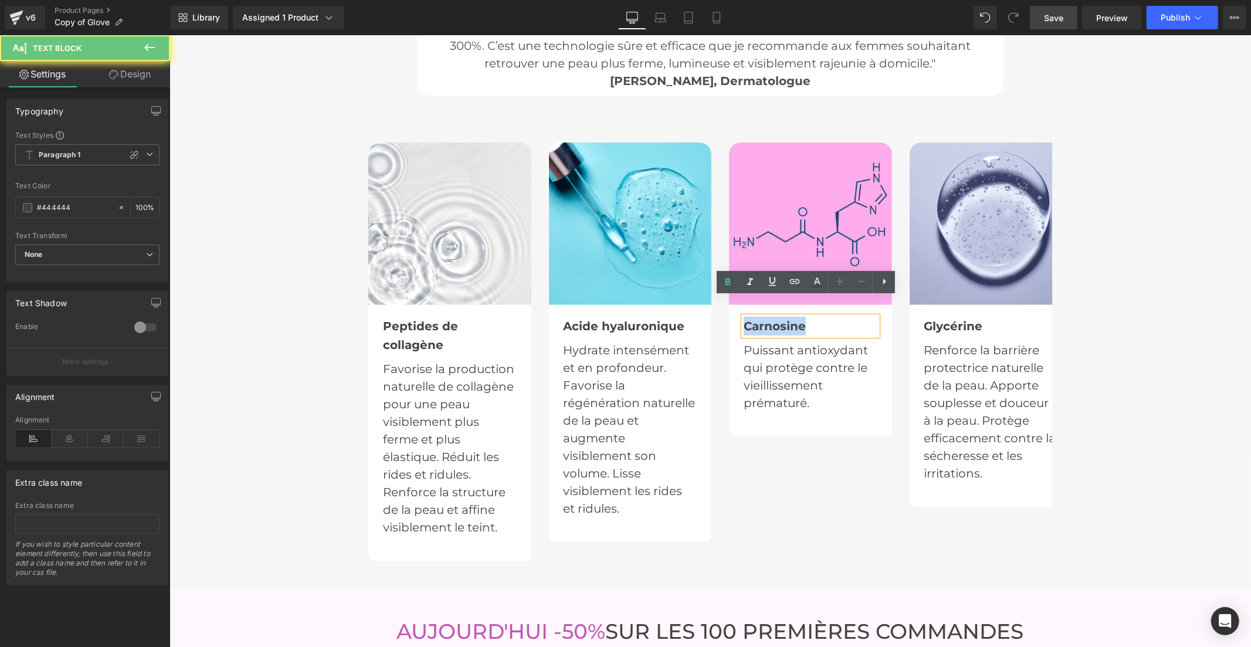
click at [760, 319] on b "Carnosine" at bounding box center [774, 326] width 62 height 14
copy b "Carnosine"
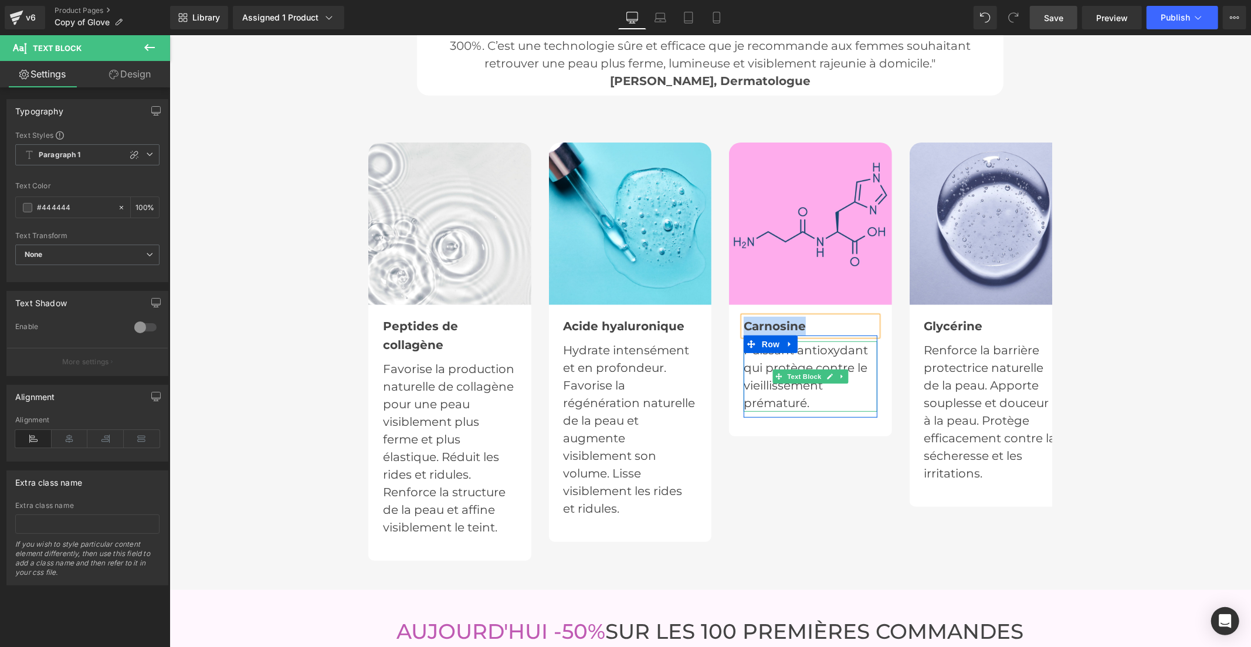
click at [753, 346] on p "Puissant antioxydant qui protège contre le vieillissement prématuré." at bounding box center [810, 376] width 134 height 70
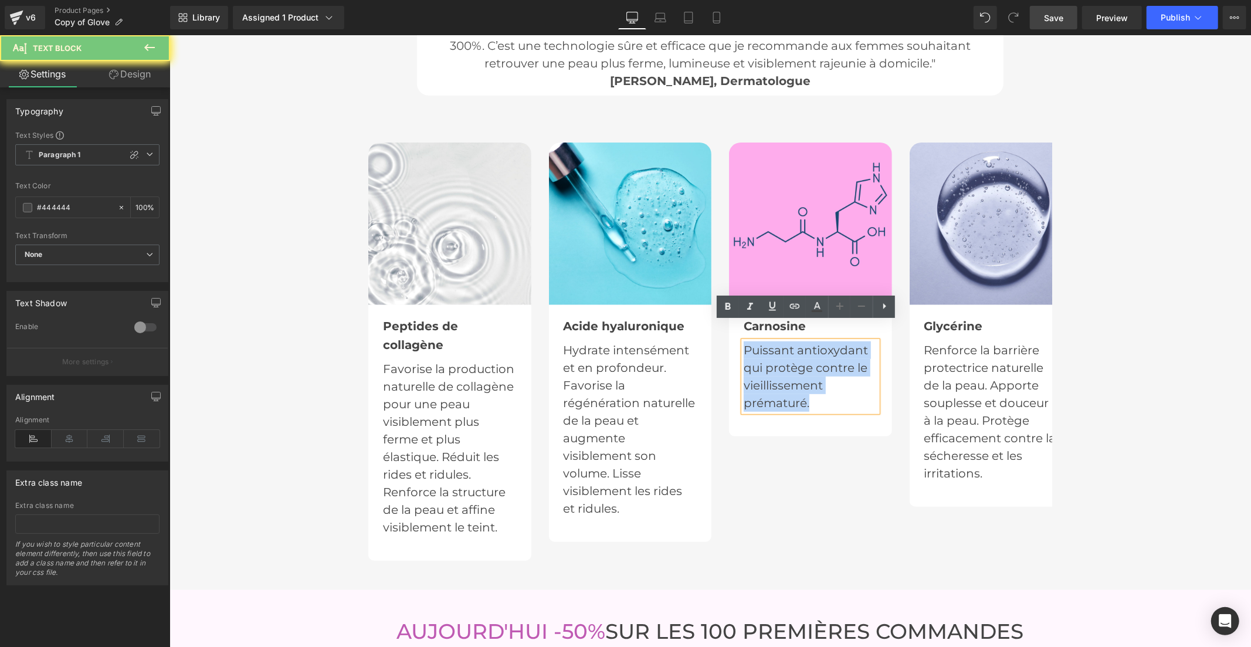
click at [753, 346] on p "Puissant antioxydant qui protège contre le vieillissement prématuré." at bounding box center [810, 376] width 134 height 70
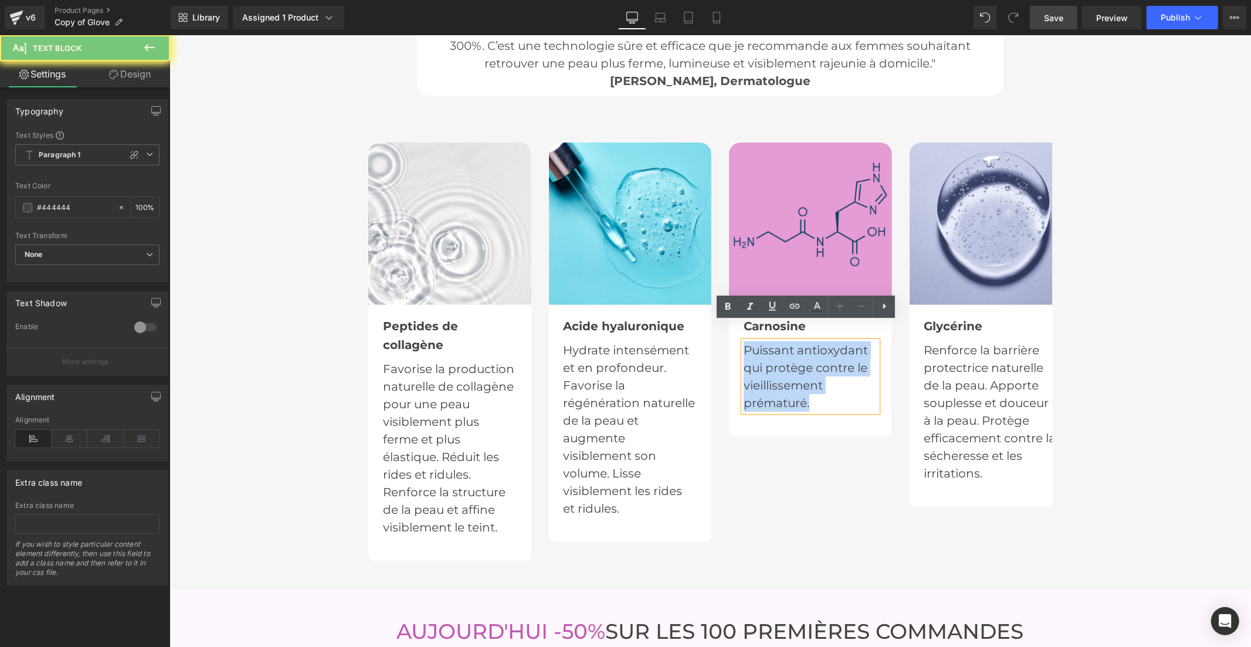
copy p "Puissant antioxydant qui protège contre le vieillissement prématuré."
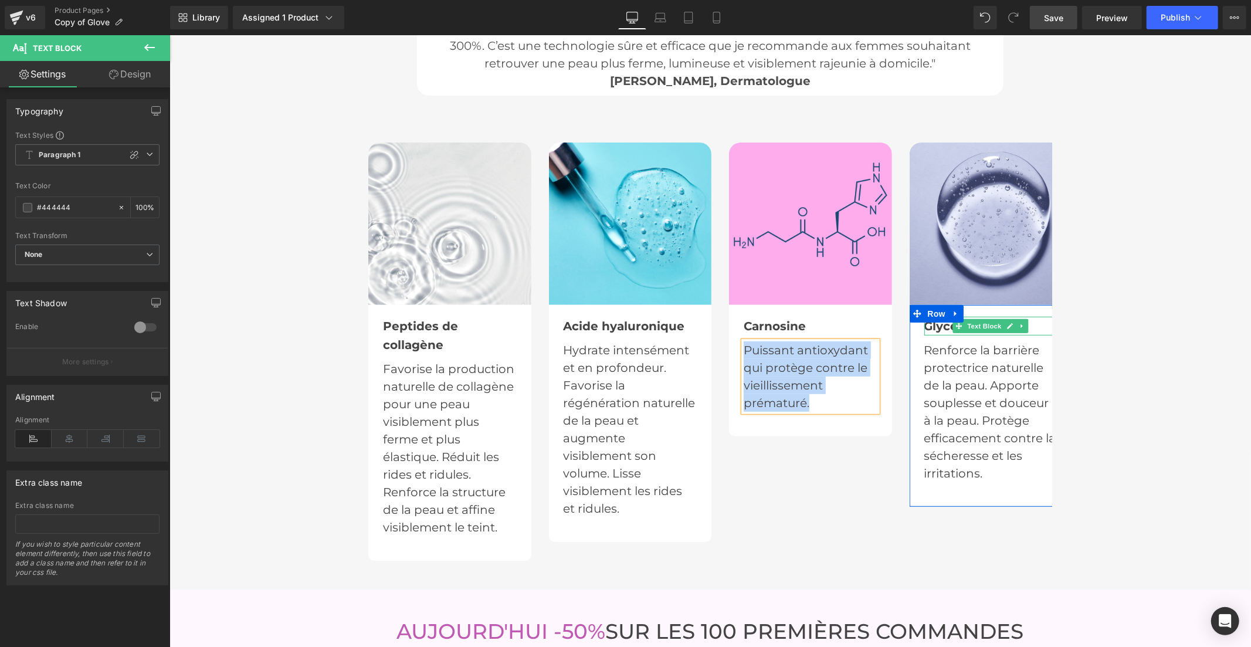
click at [936, 319] on b "Glycérine" at bounding box center [953, 326] width 59 height 14
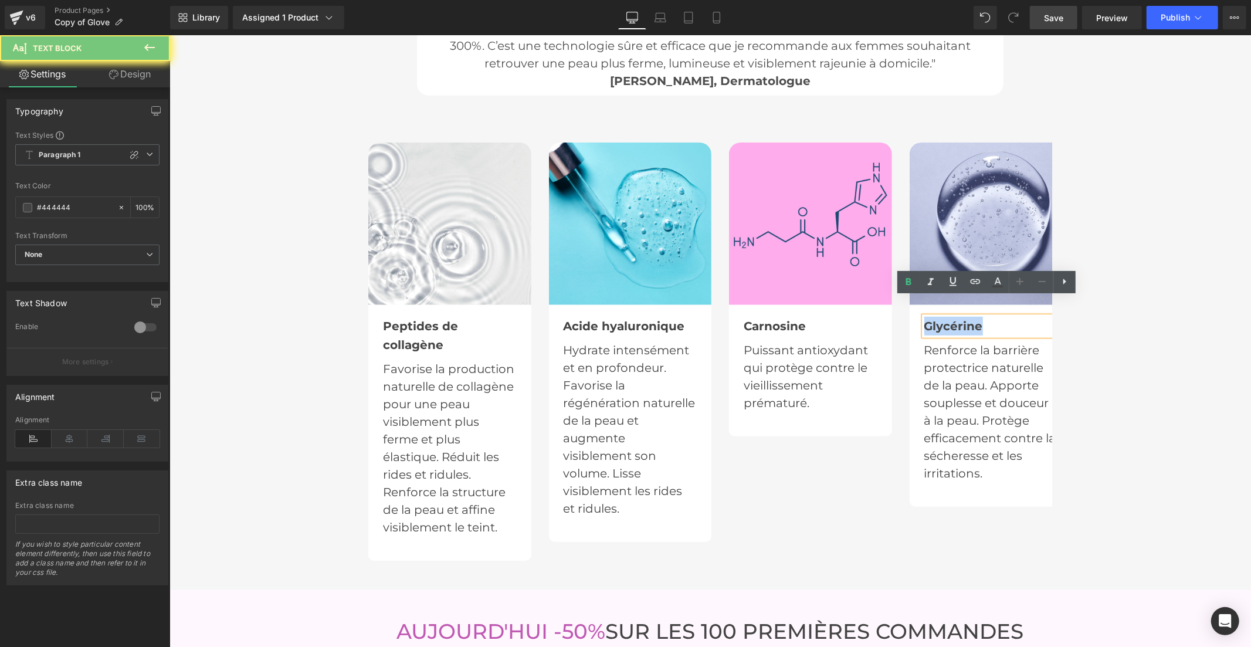
click at [936, 319] on b "Glycérine" at bounding box center [953, 326] width 59 height 14
copy b "Glycérine"
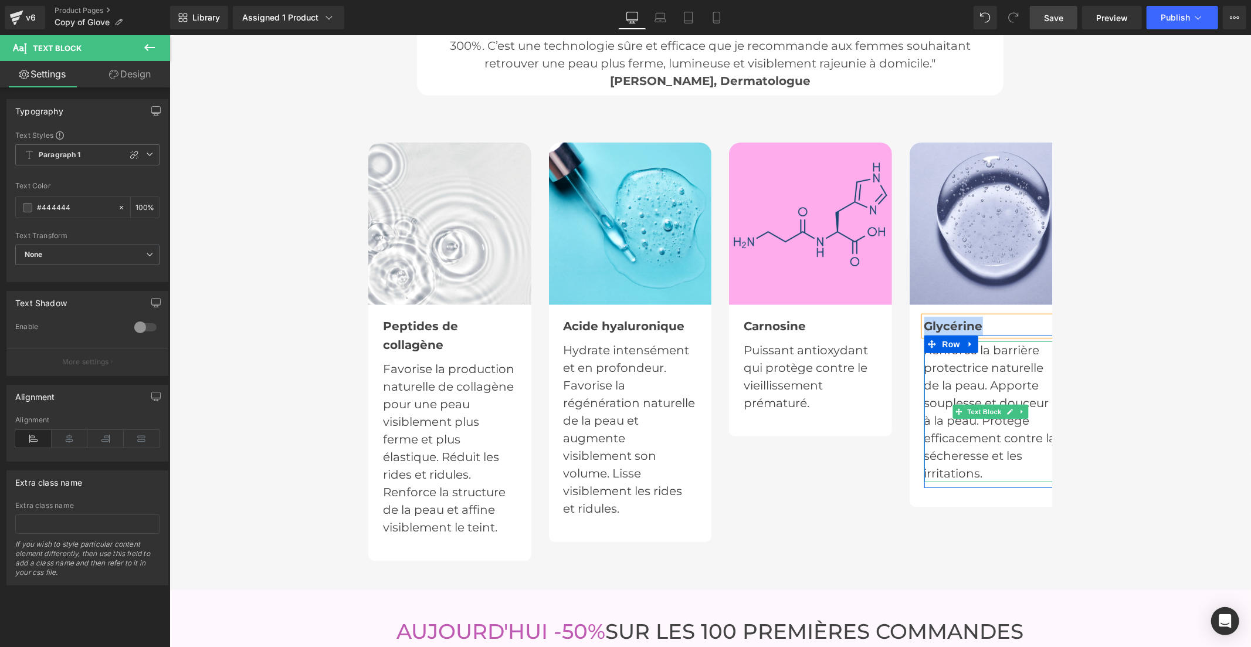
click at [932, 364] on p "Renforce la barrière protectrice naturelle de la peau. Apporte souplesse et dou…" at bounding box center [991, 411] width 134 height 141
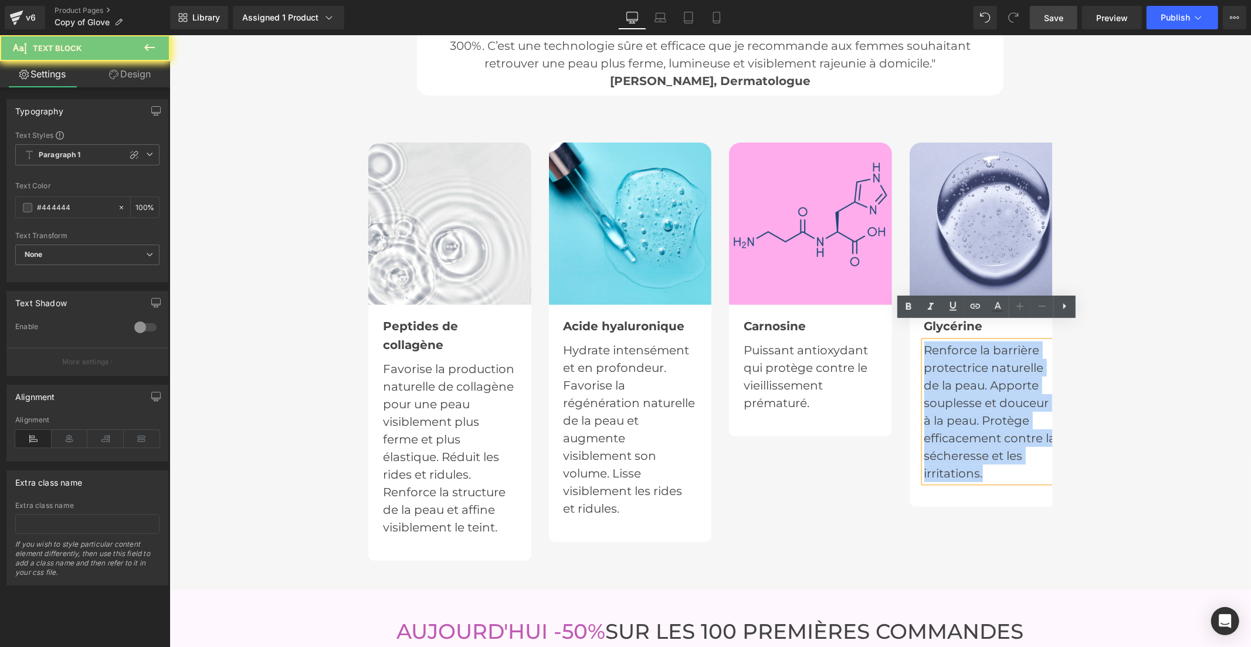
click at [932, 364] on p "Renforce la barrière protectrice naturelle de la peau. Apporte souplesse et dou…" at bounding box center [991, 411] width 134 height 141
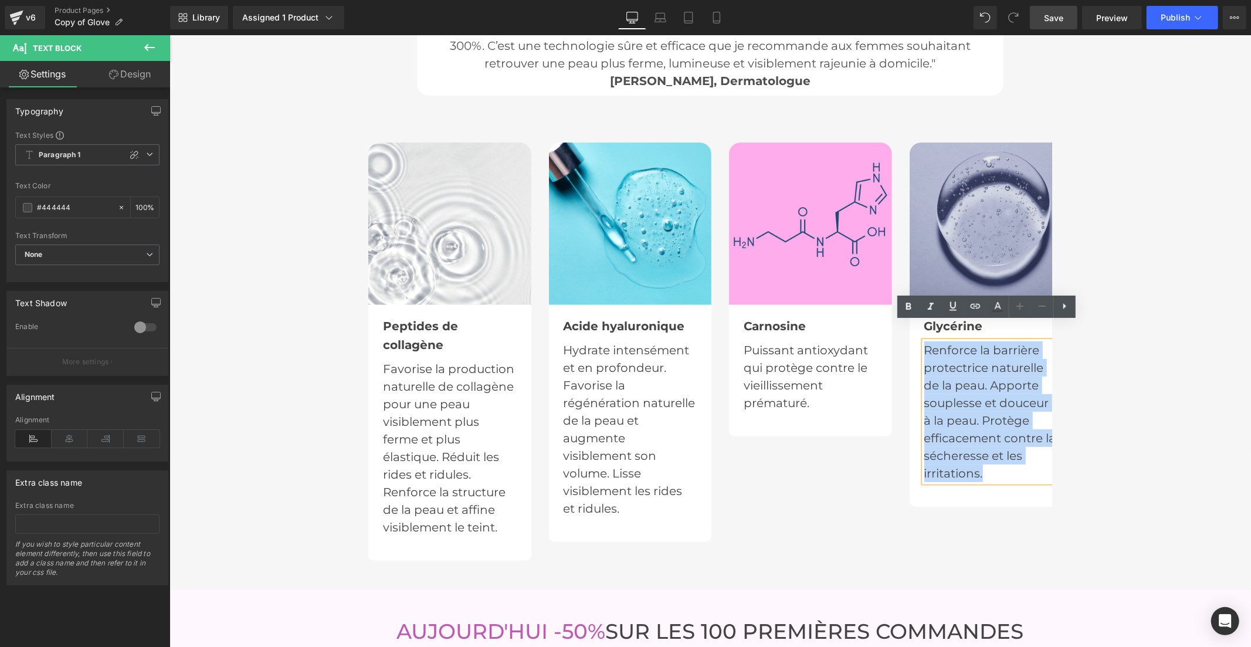
copy p "Renforce la barrière protectrice naturelle de la peau. Apporte souplesse et dou…"
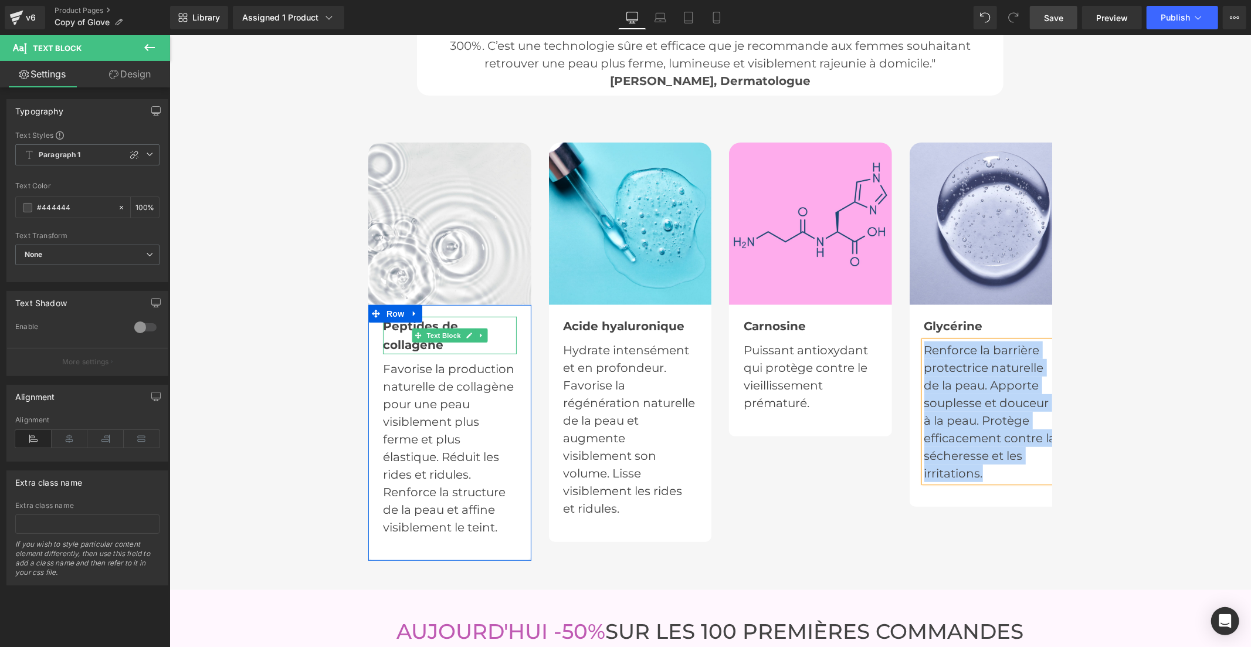
click at [387, 316] on div "Peptides de collagène" at bounding box center [450, 335] width 134 height 38
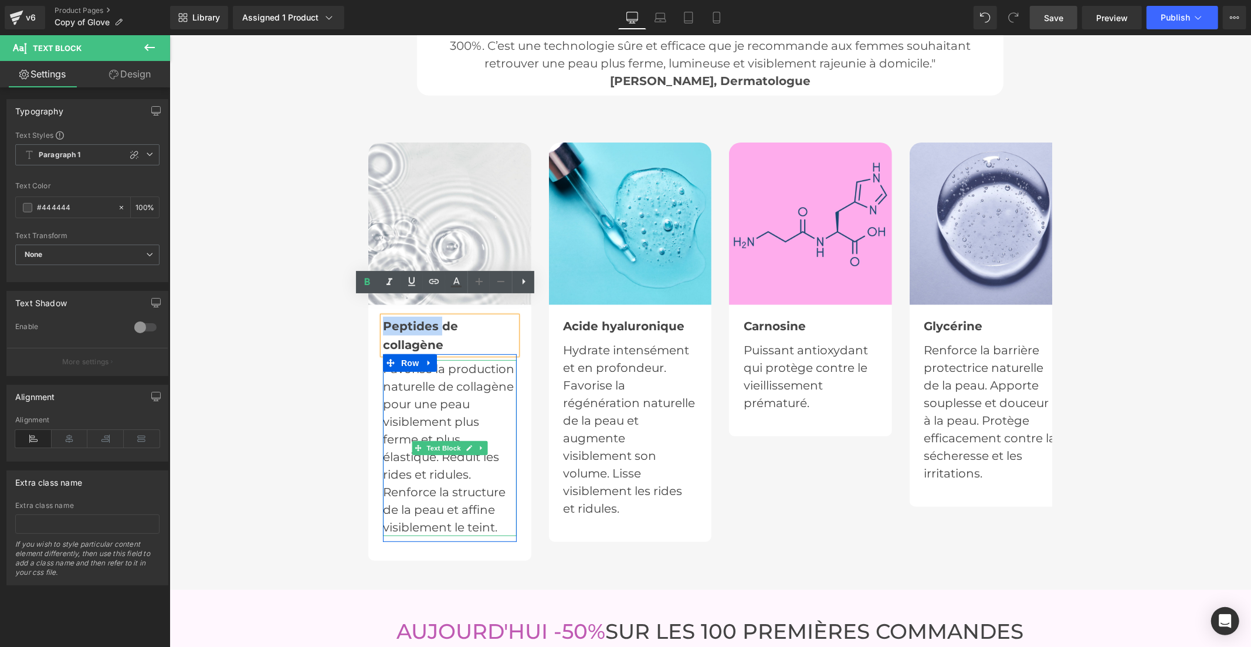
click at [405, 387] on p "Favorise la production naturelle de collagène pour une peau visiblement plus fe…" at bounding box center [450, 448] width 134 height 176
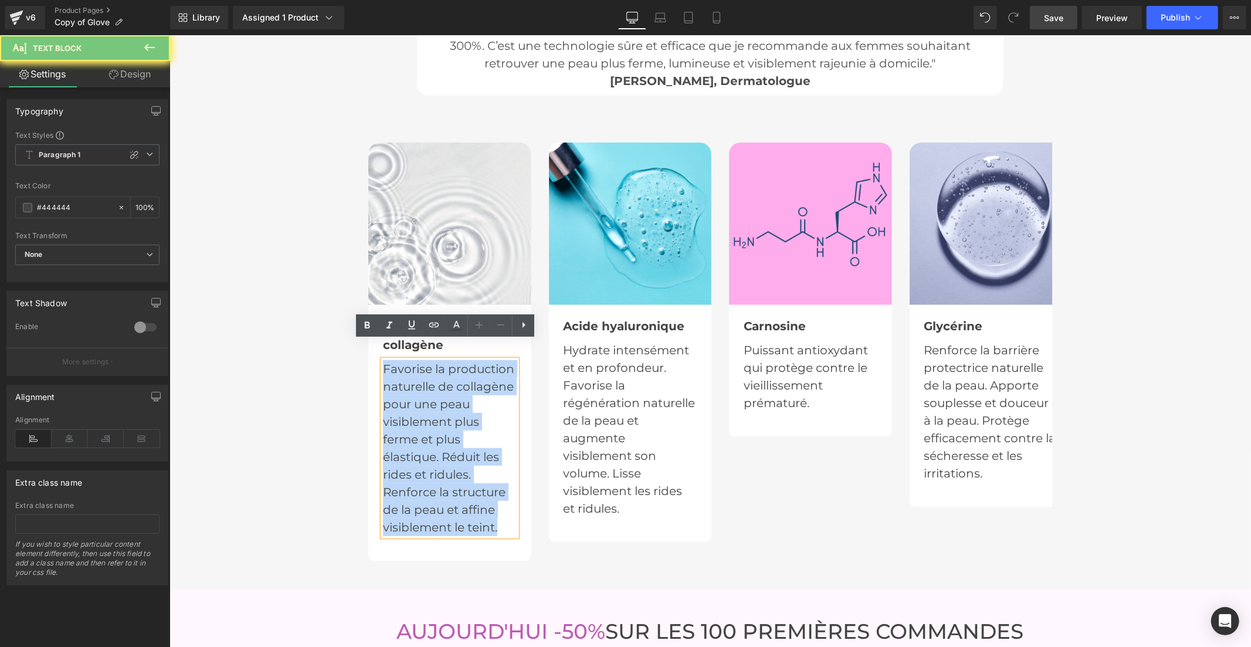
click at [405, 387] on p "Favorise la production naturelle de collagène pour une peau visiblement plus fe…" at bounding box center [450, 448] width 134 height 176
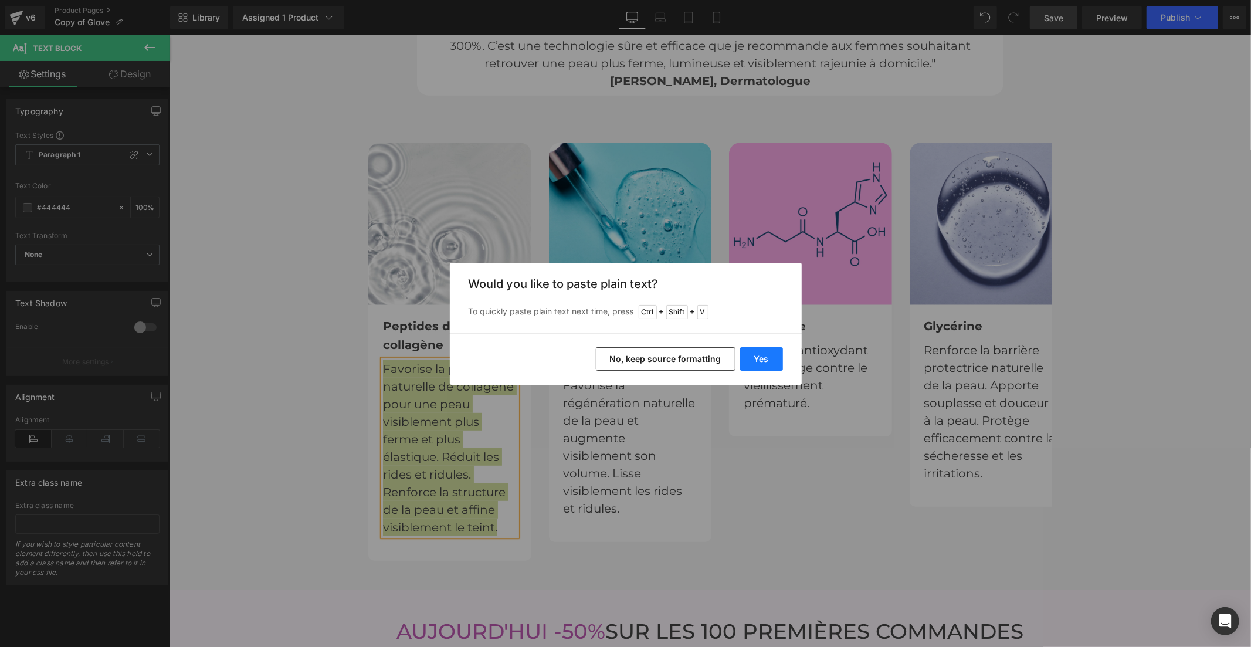
click at [758, 362] on button "Yes" at bounding box center [761, 358] width 43 height 23
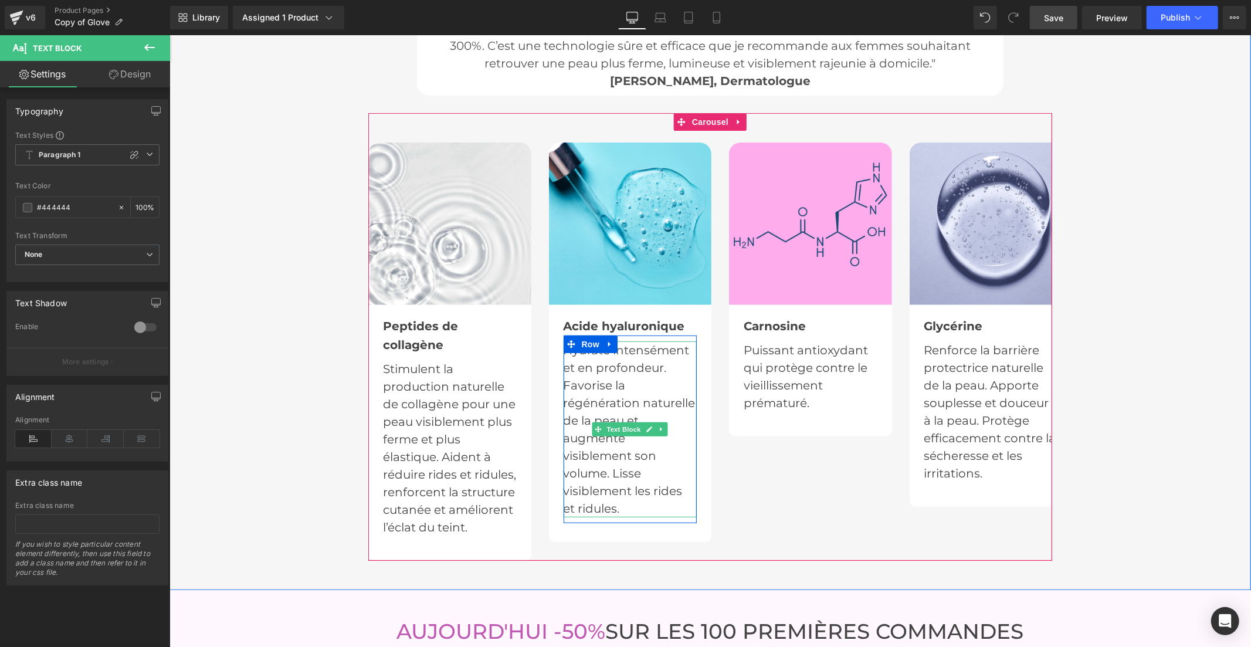
click at [583, 377] on p "Hydrate intensément et en profondeur. Favorise la régénération naturelle de la …" at bounding box center [630, 429] width 134 height 176
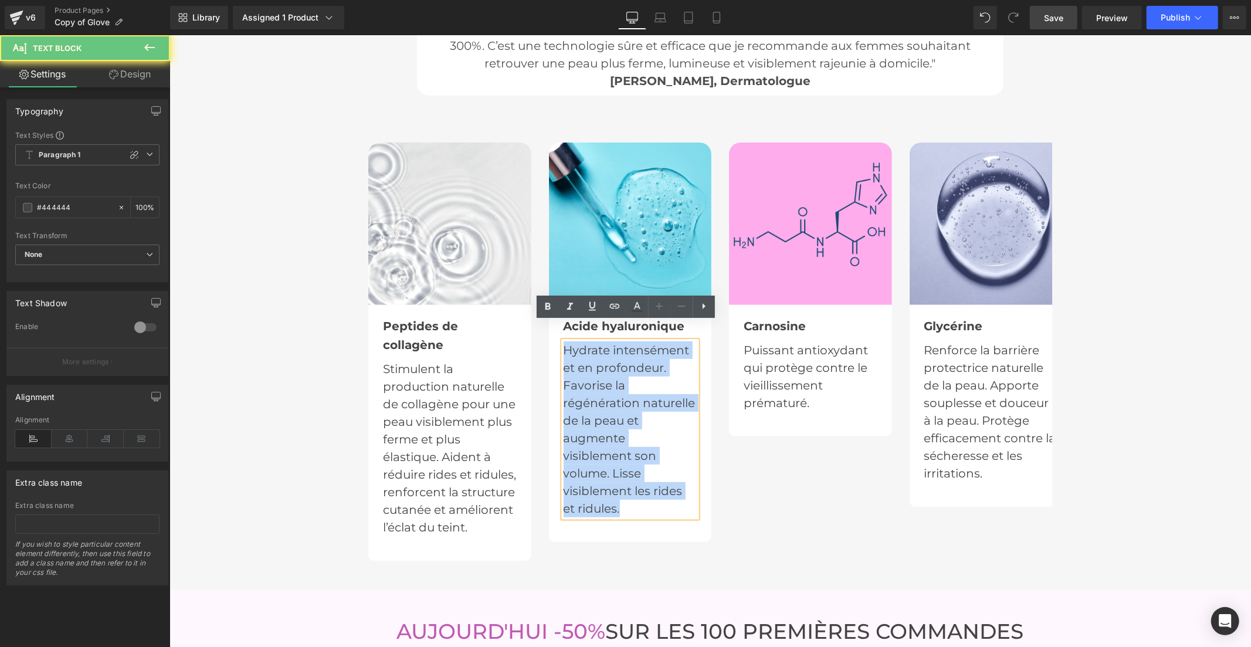
click at [583, 377] on p "Hydrate intensément et en profondeur. Favorise la régénération naturelle de la …" at bounding box center [630, 429] width 134 height 176
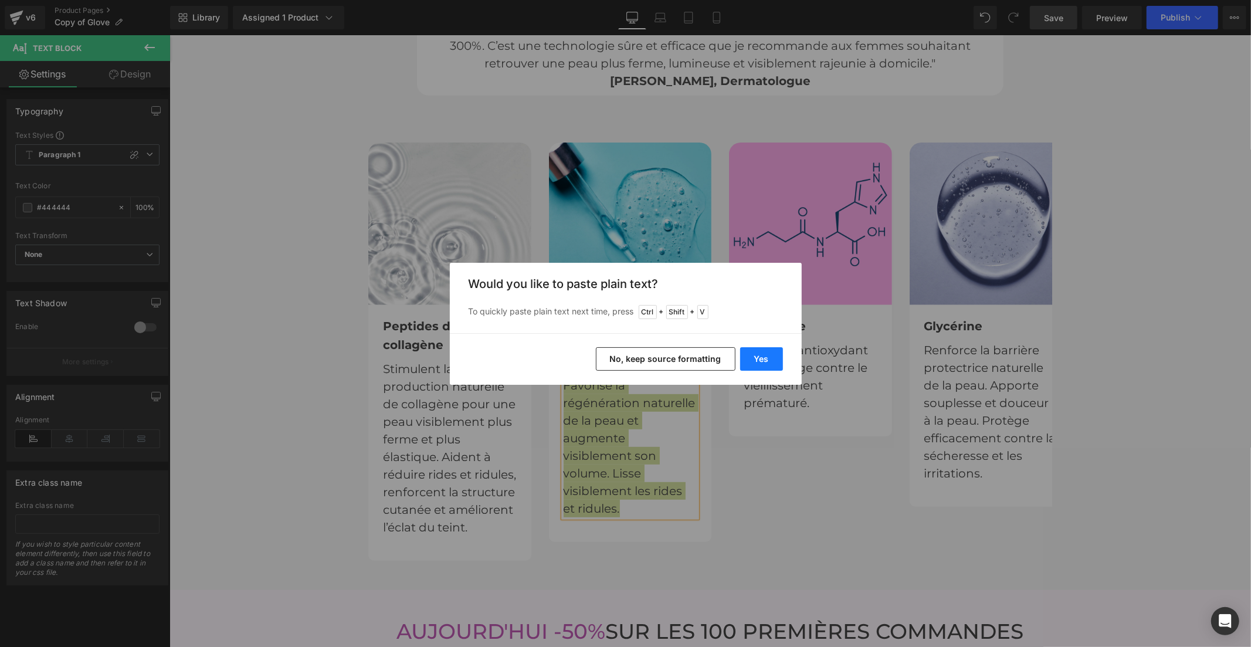
click at [752, 358] on button "Yes" at bounding box center [761, 358] width 43 height 23
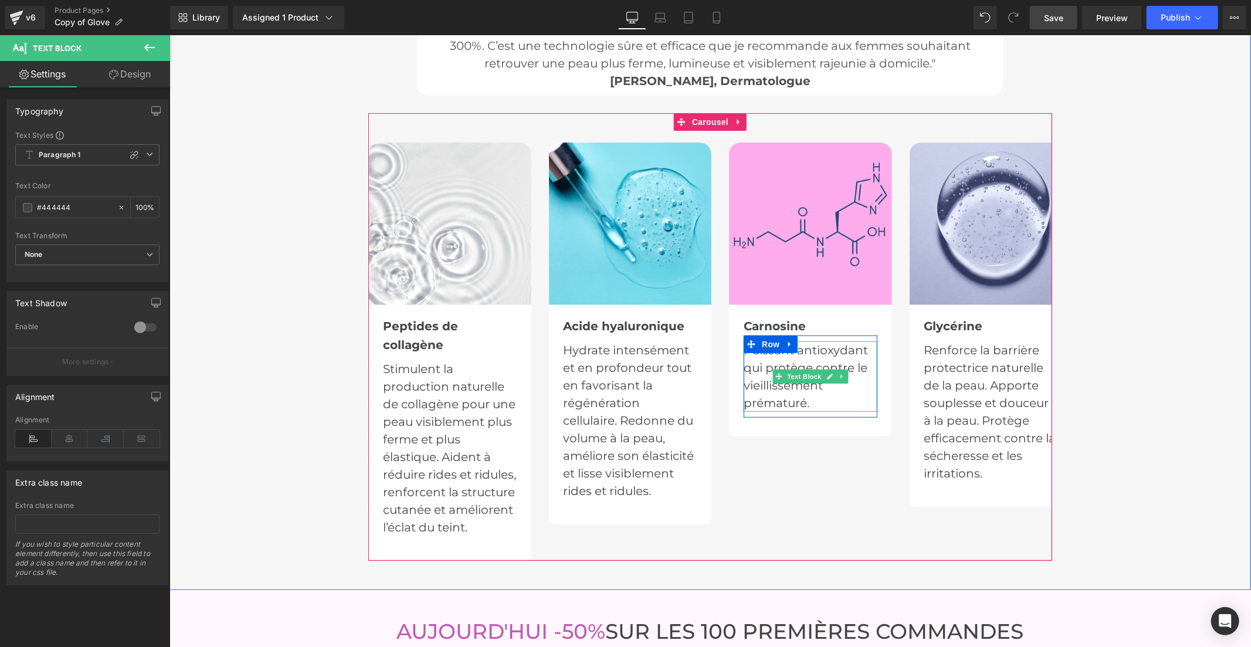
click at [760, 355] on p "Puissant antioxydant qui protège contre le vieillissement prématuré." at bounding box center [810, 376] width 134 height 70
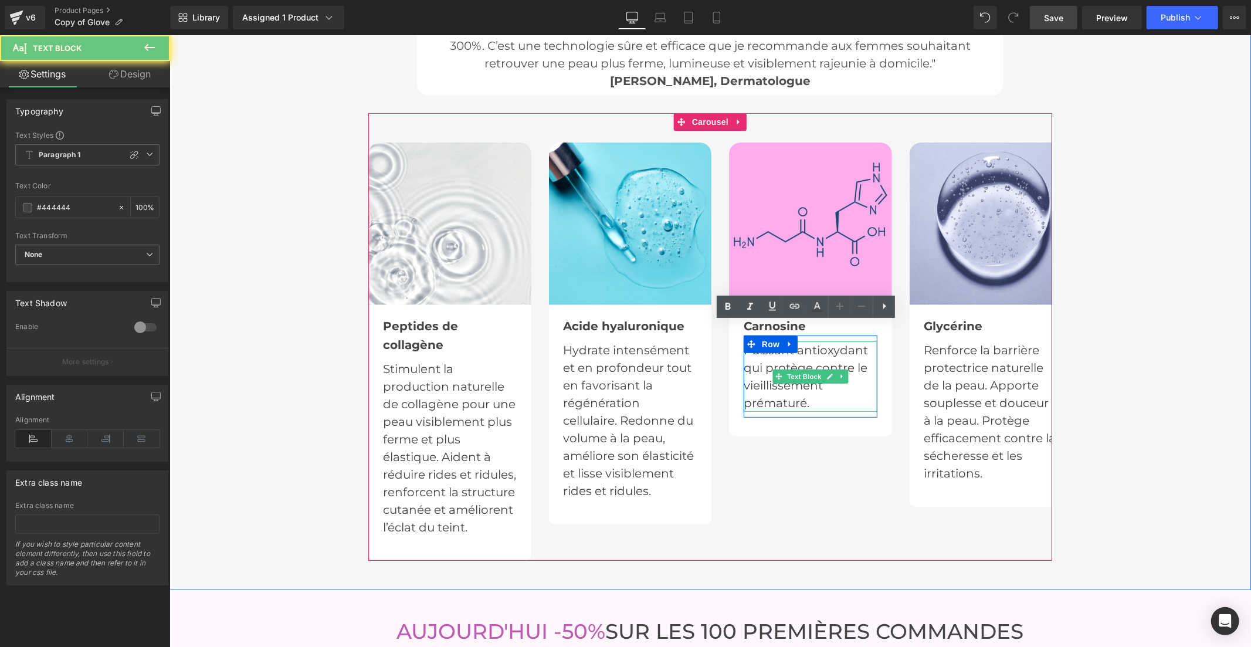
click at [760, 355] on p "Puissant antioxydant qui protège contre le vieillissement prématuré." at bounding box center [810, 376] width 134 height 70
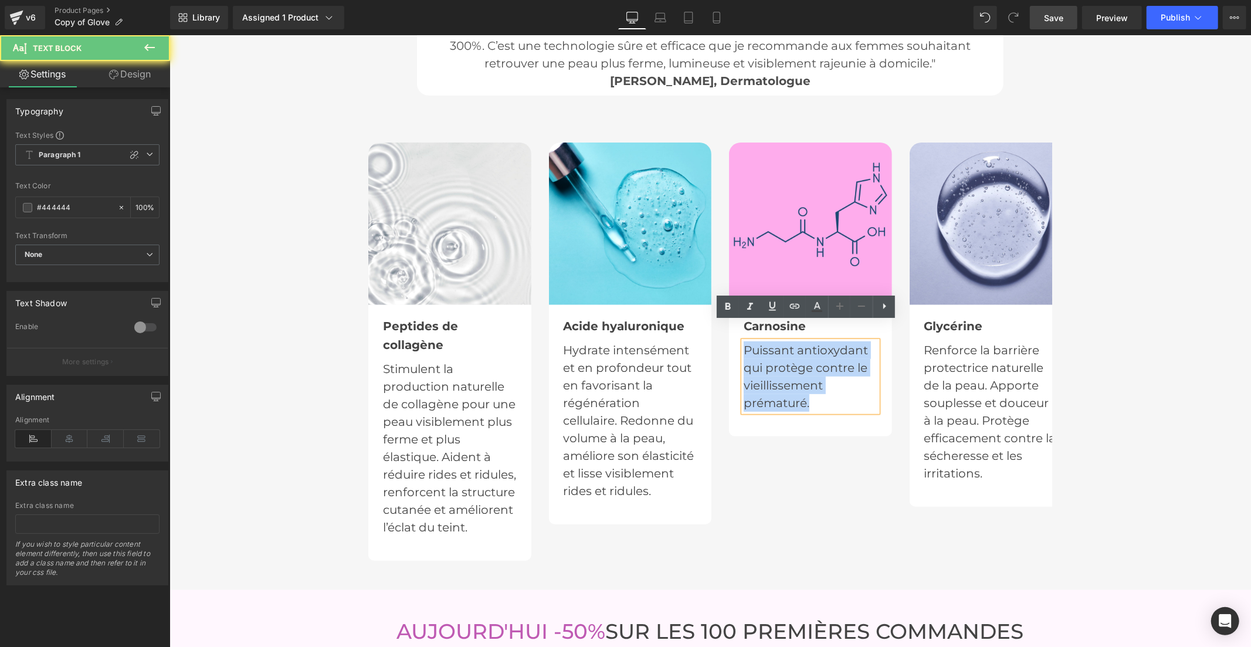
click at [760, 355] on p "Puissant antioxydant qui protège contre le vieillissement prématuré." at bounding box center [810, 376] width 134 height 70
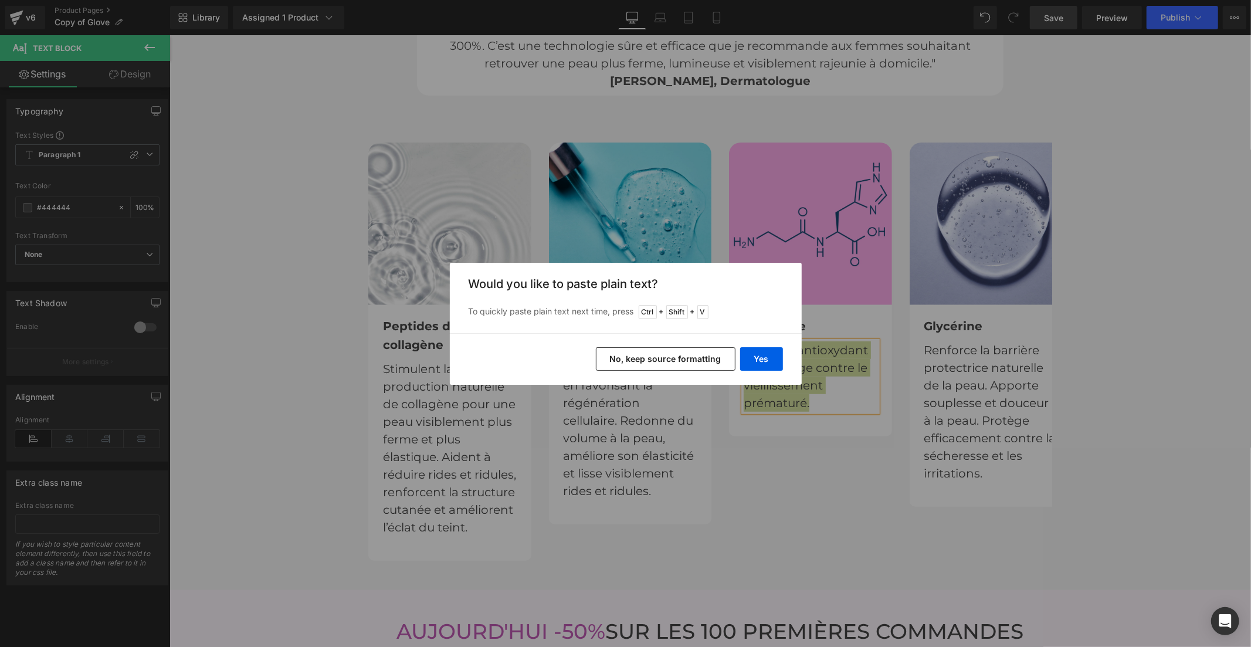
click at [756, 355] on button "Yes" at bounding box center [761, 358] width 43 height 23
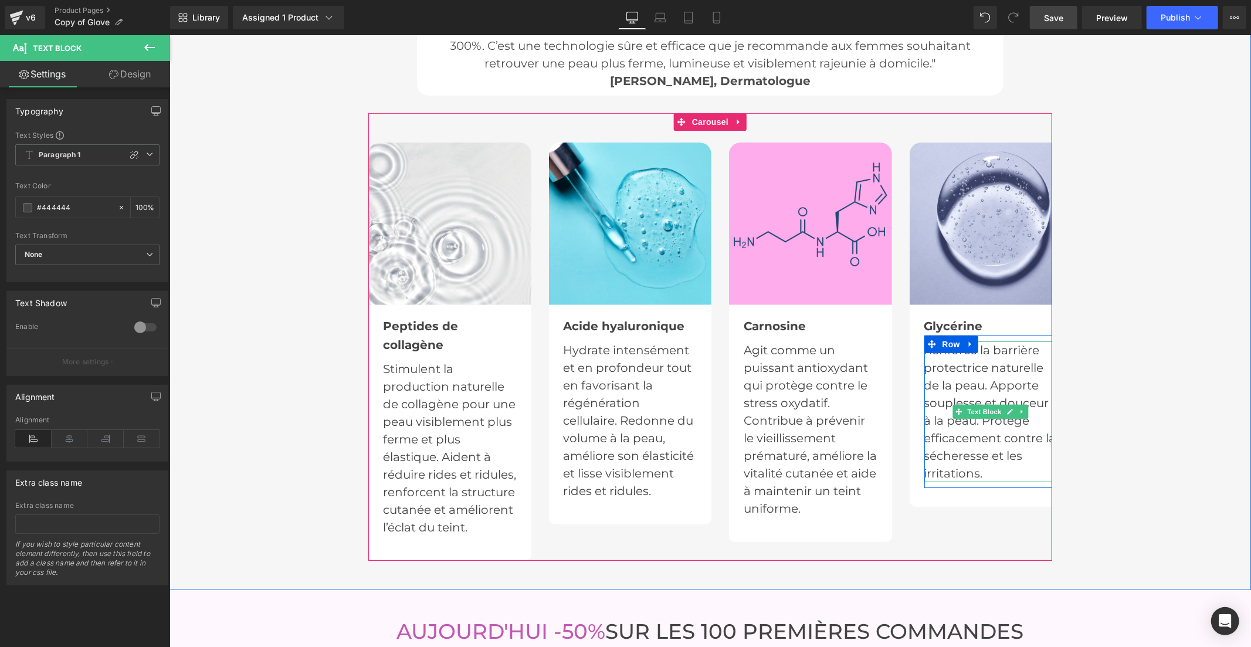
click at [942, 355] on p "Renforce la barrière protectrice naturelle de la peau. Apporte souplesse et dou…" at bounding box center [991, 411] width 134 height 141
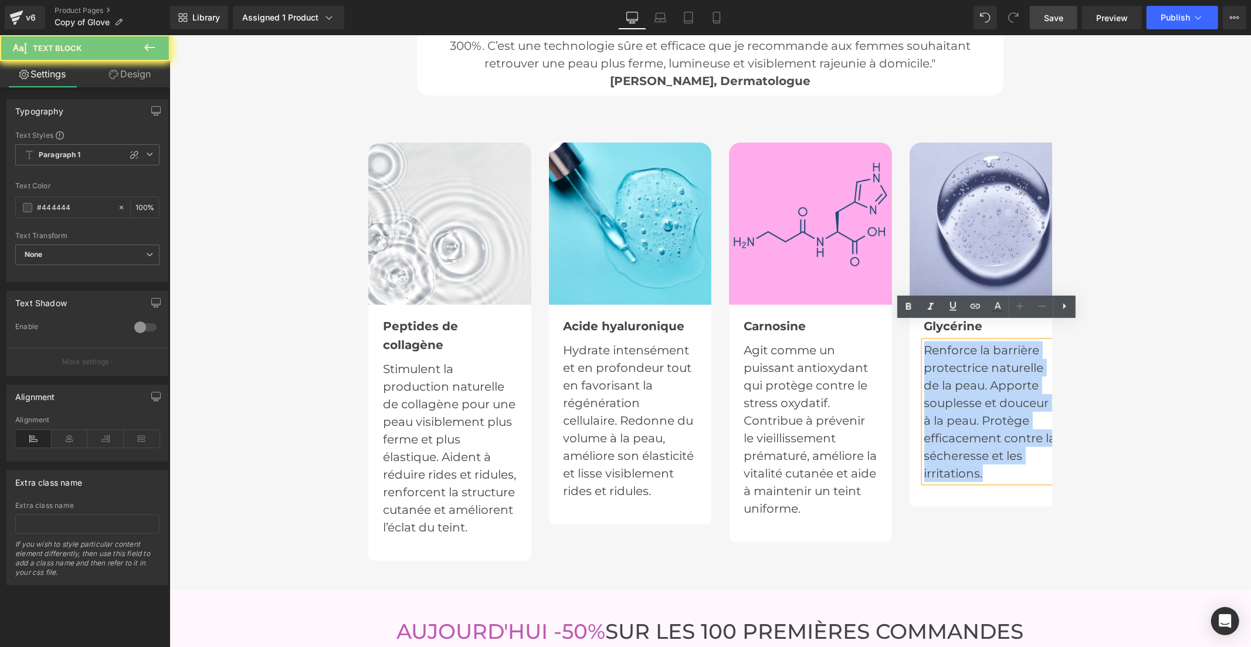
click at [942, 355] on p "Renforce la barrière protectrice naturelle de la peau. Apporte souplesse et dou…" at bounding box center [991, 411] width 134 height 141
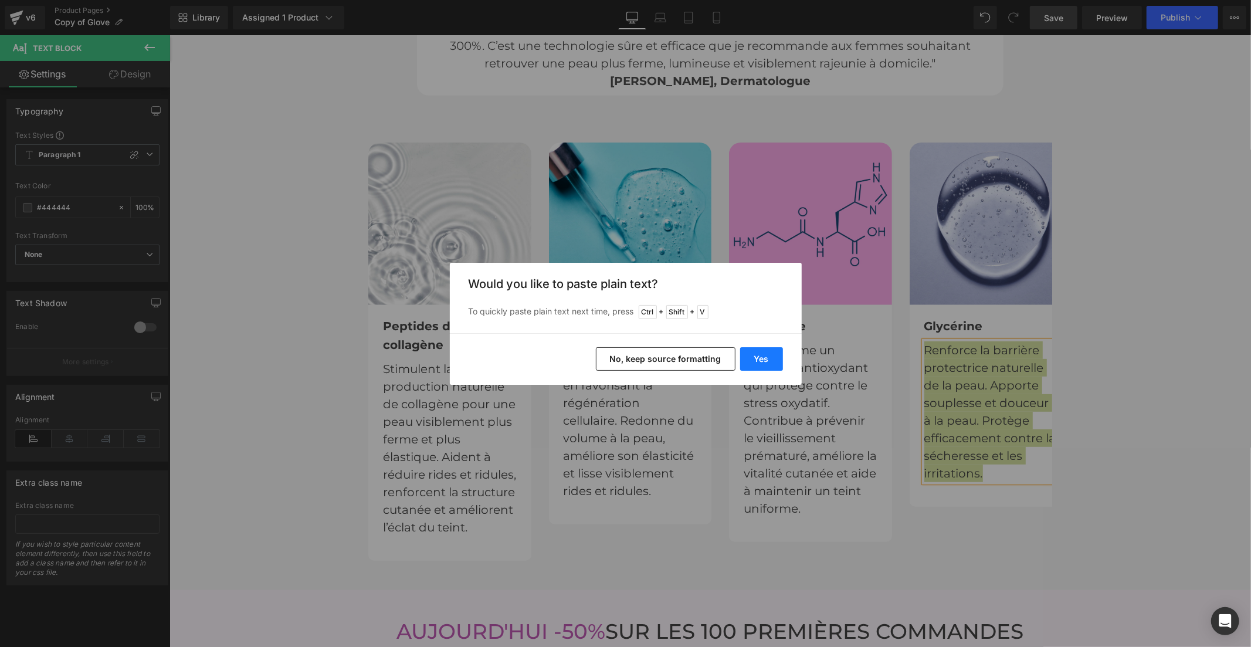
click at [767, 366] on button "Yes" at bounding box center [761, 358] width 43 height 23
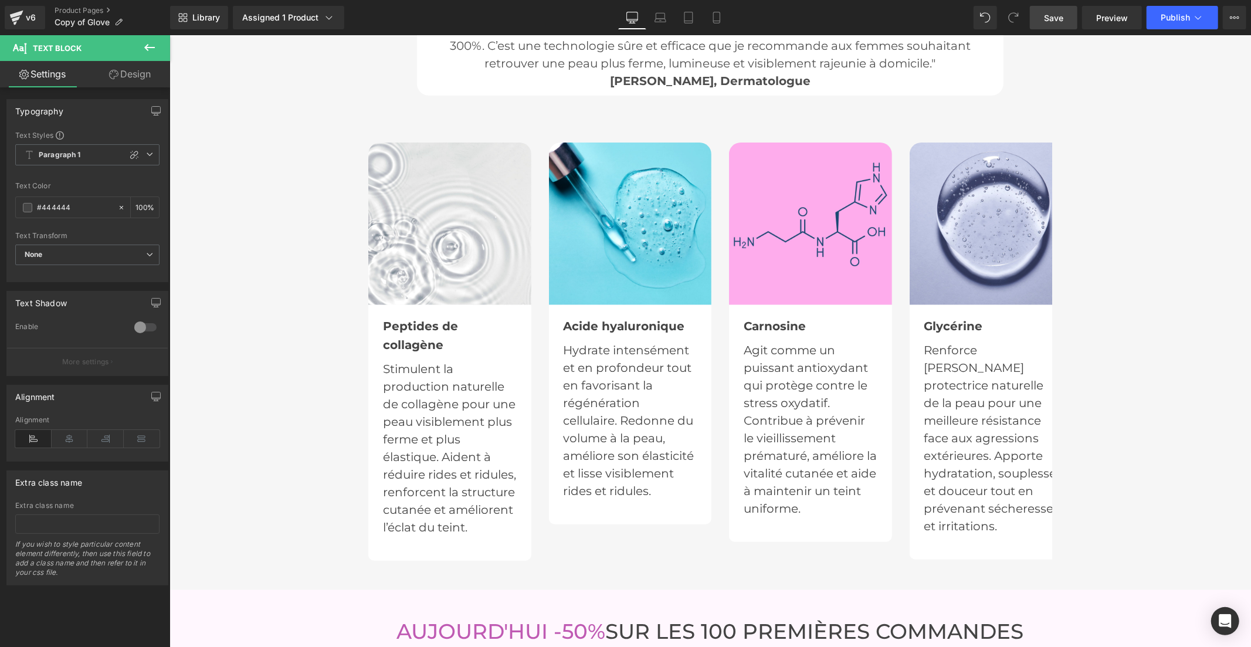
drag, startPoint x: 1041, startPoint y: 21, endPoint x: 994, endPoint y: 289, distance: 272.2
click at [1041, 21] on link "Save" at bounding box center [1054, 17] width 48 height 23
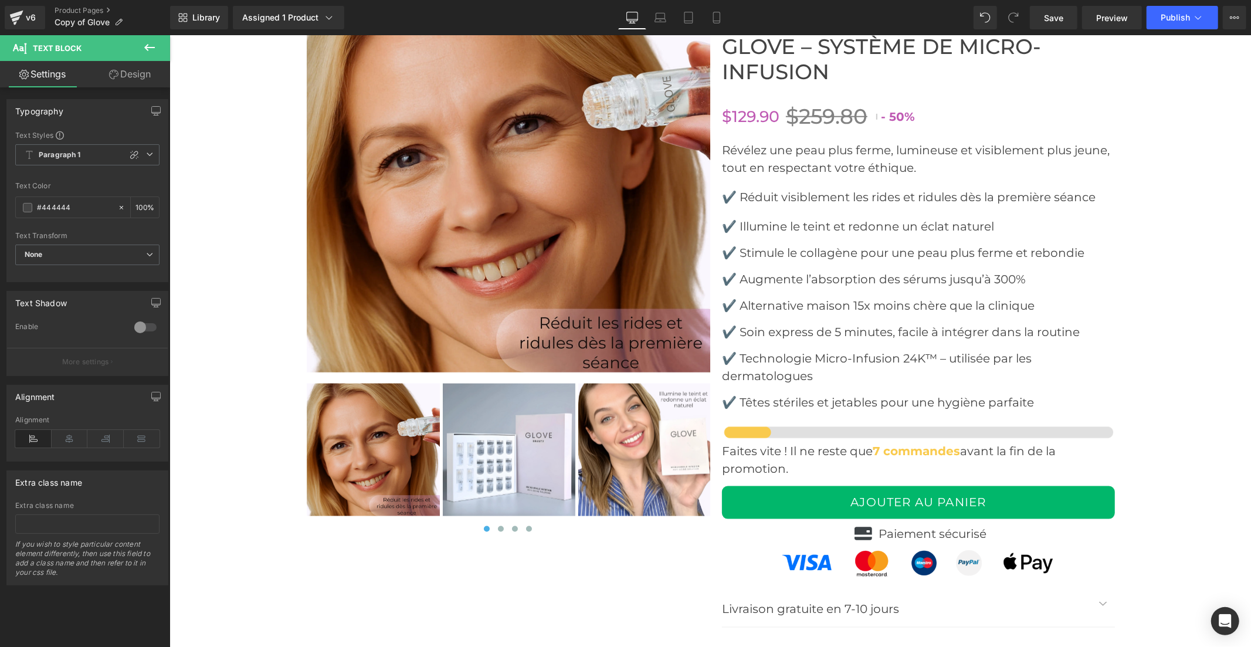
scroll to position [4759, 0]
